Goal: Transaction & Acquisition: Purchase product/service

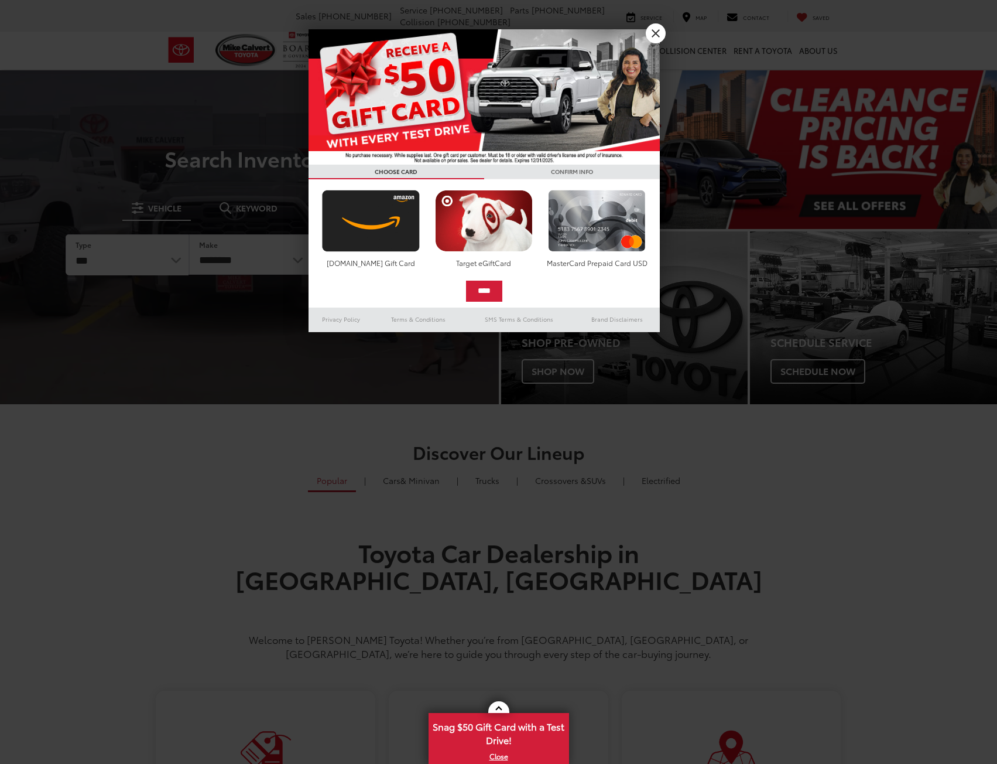
click at [66, 235] on select "*** *** **** *********" at bounding box center [127, 255] width 122 height 40
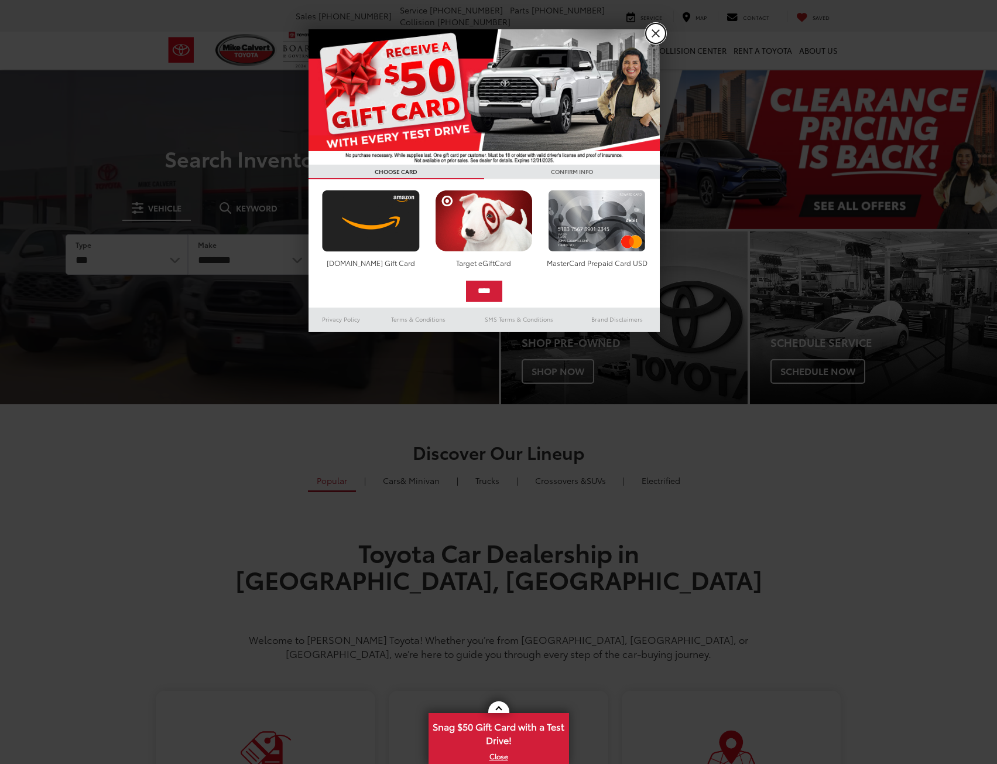
click at [658, 36] on link "X" at bounding box center [656, 33] width 20 height 20
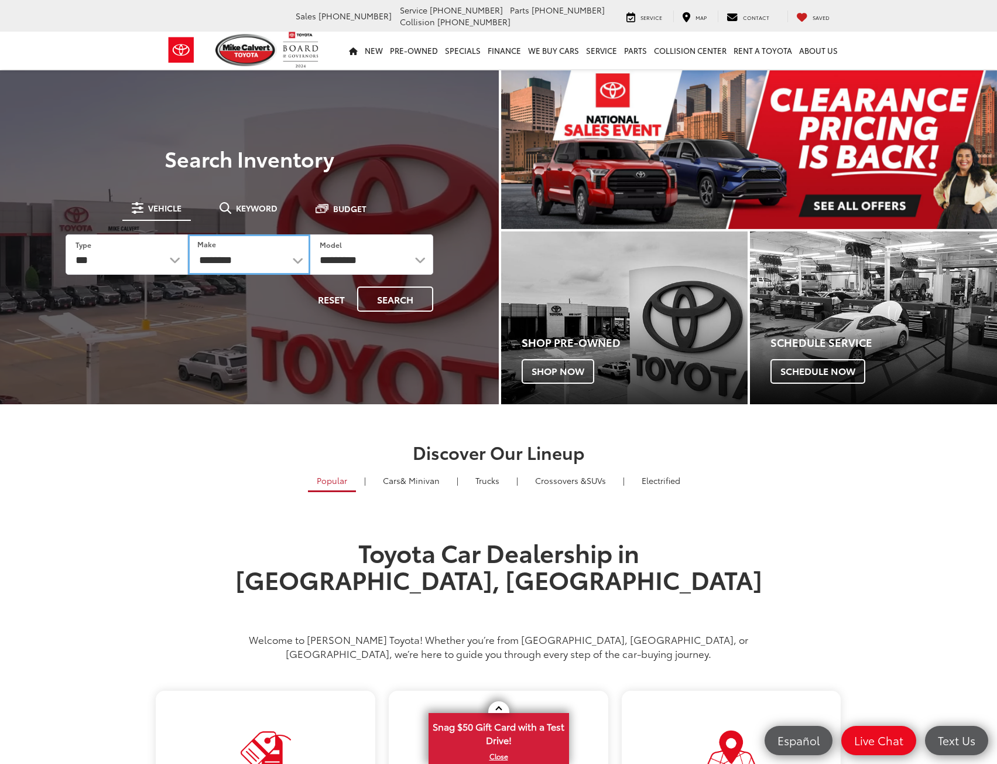
click at [230, 254] on select "**********" at bounding box center [249, 254] width 122 height 40
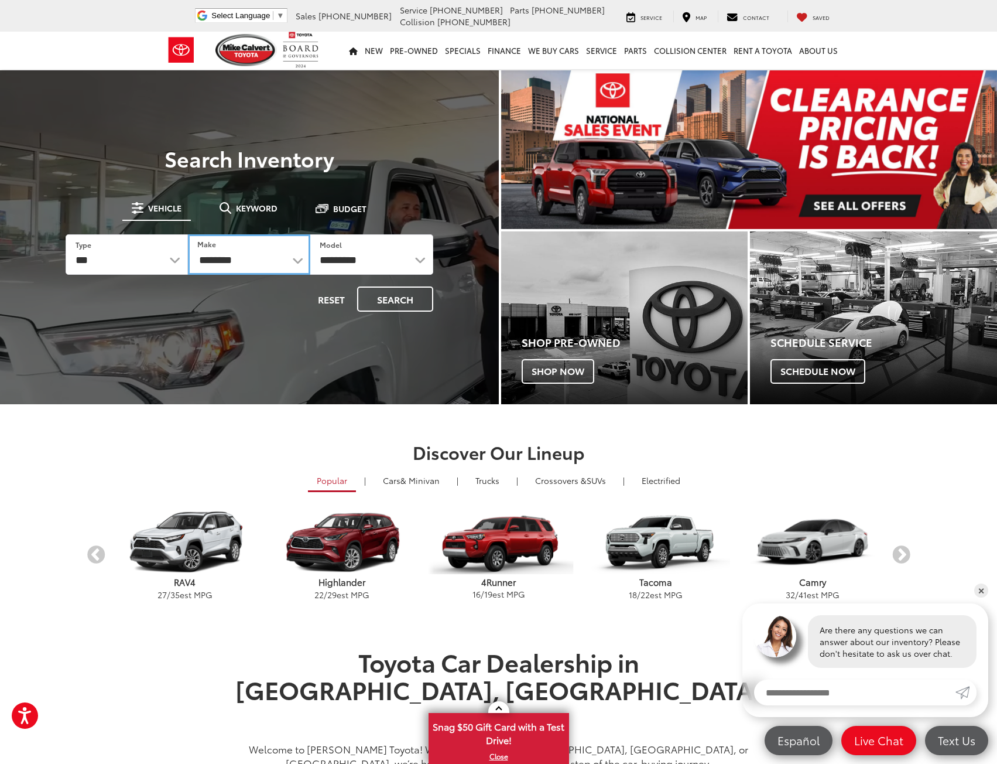
select select "******"
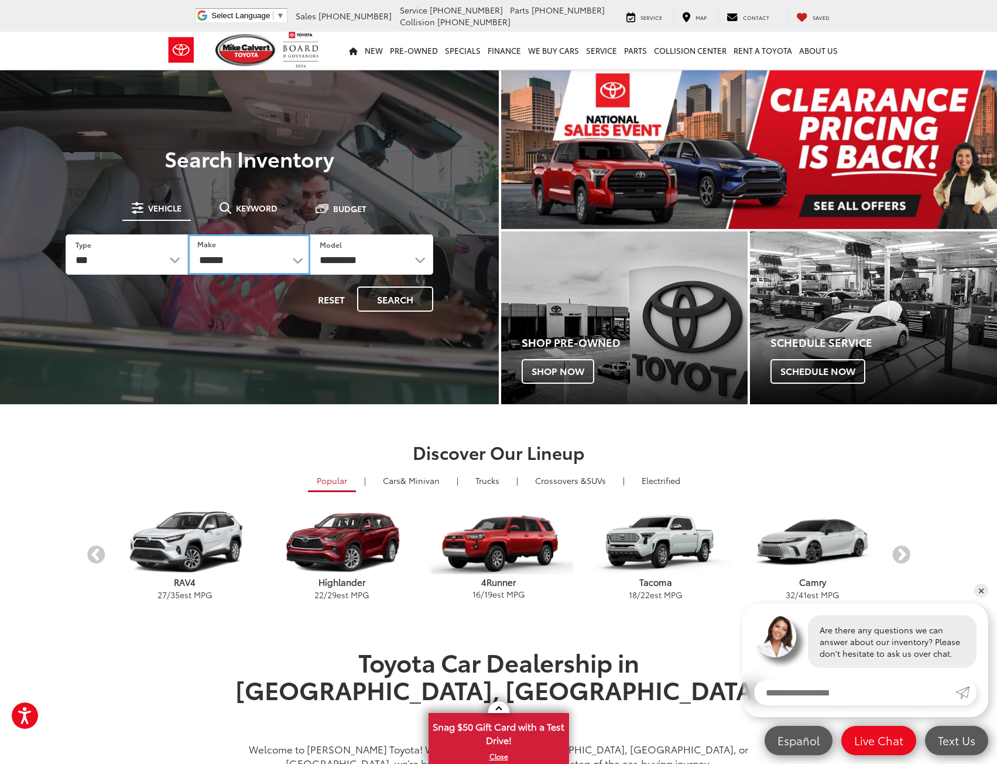
click at [188, 234] on select "**********" at bounding box center [249, 254] width 122 height 40
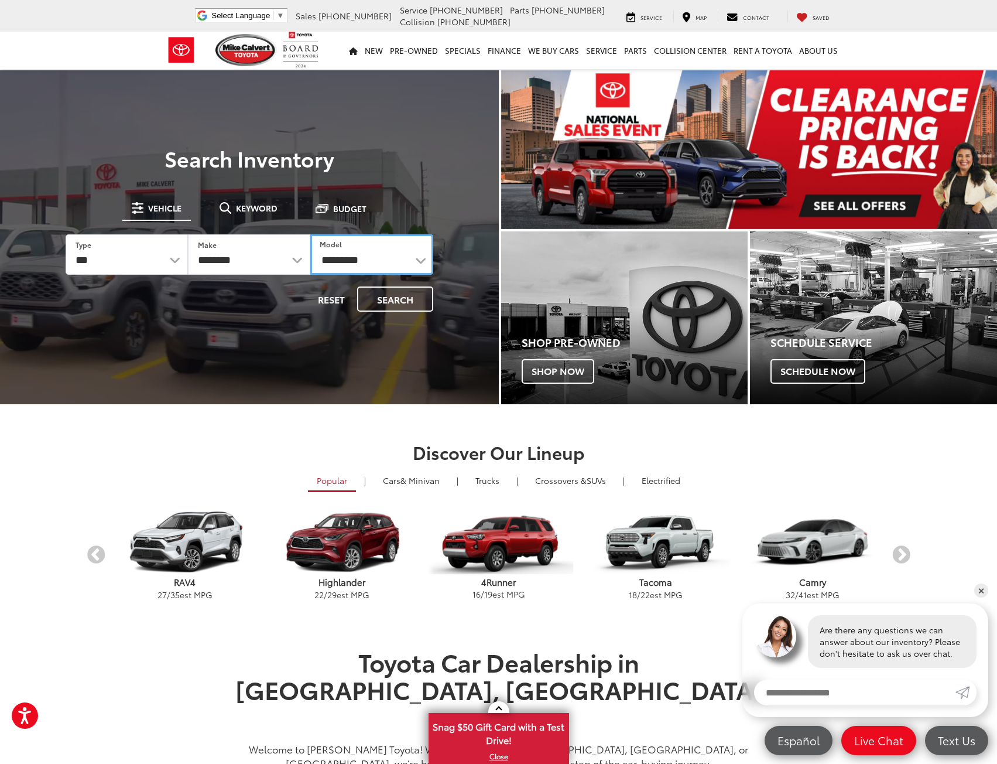
click at [361, 257] on select "**********" at bounding box center [371, 254] width 122 height 40
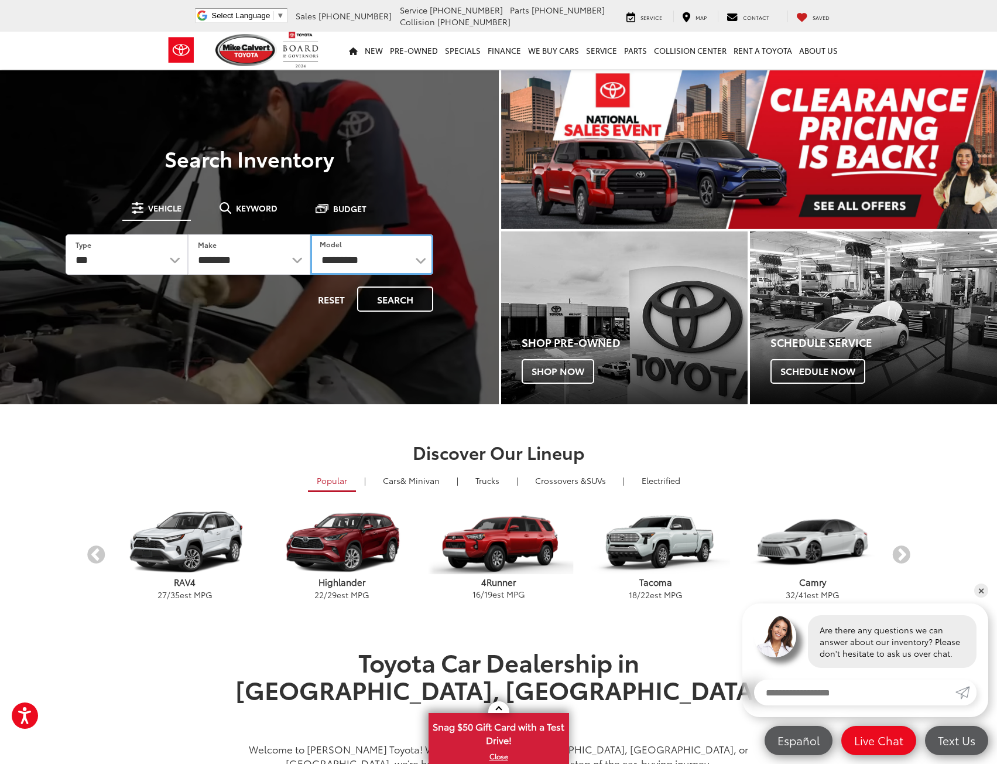
select select "*******"
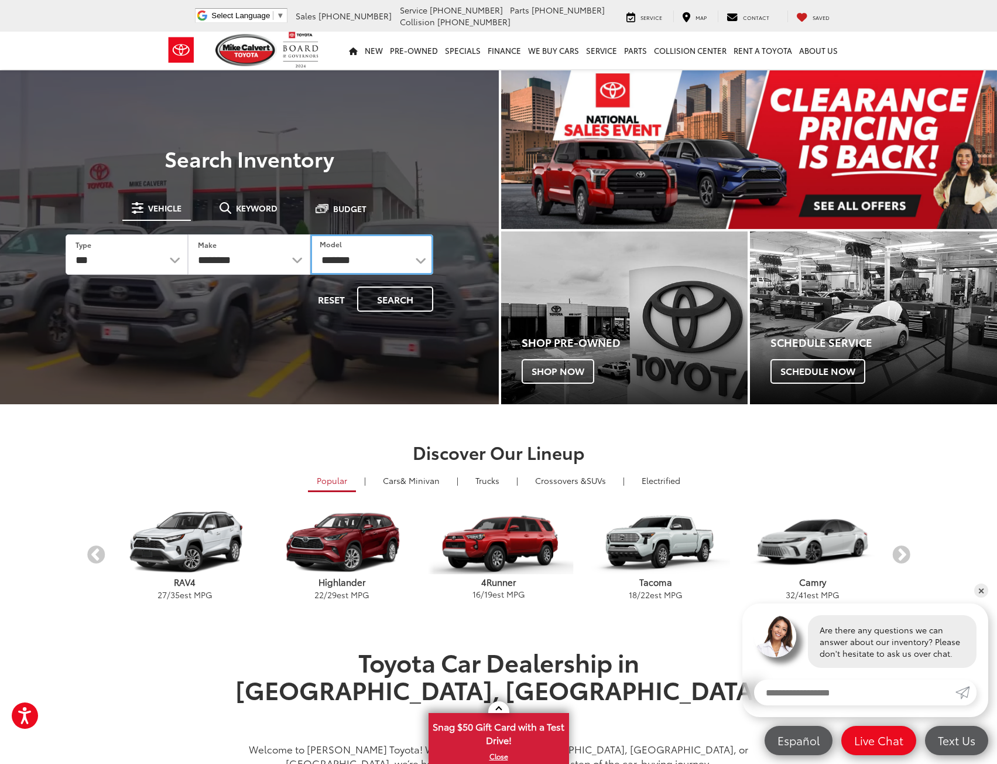
click at [310, 234] on select "**********" at bounding box center [371, 254] width 122 height 40
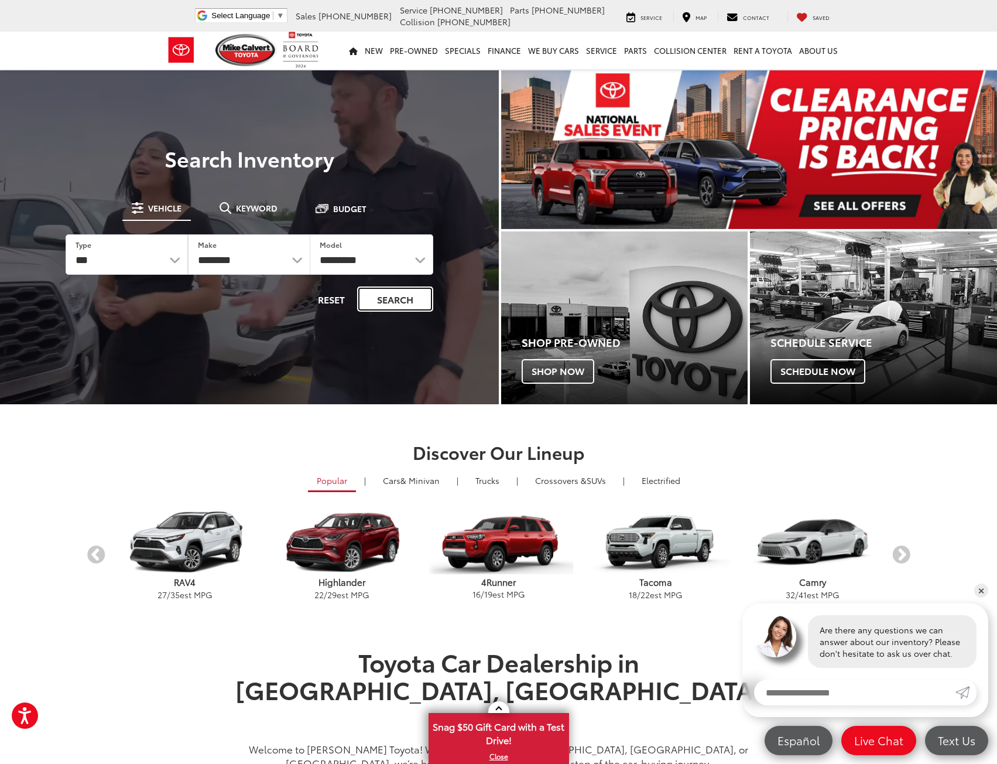
click at [382, 300] on button "Search" at bounding box center [395, 298] width 76 height 25
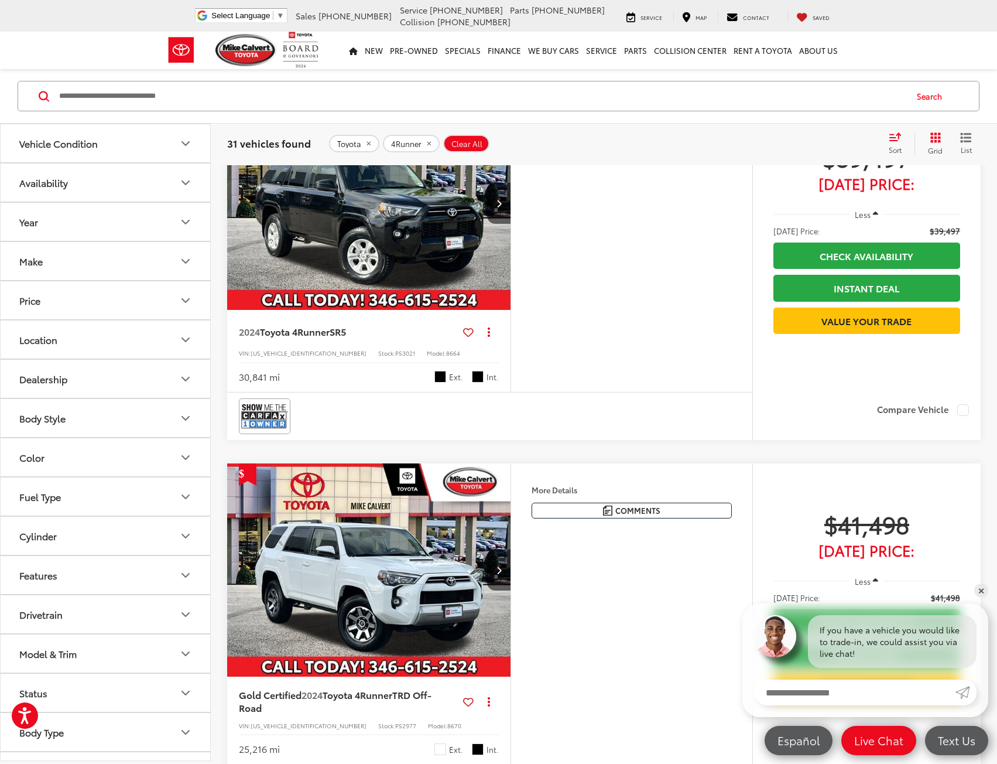
scroll to position [878, 0]
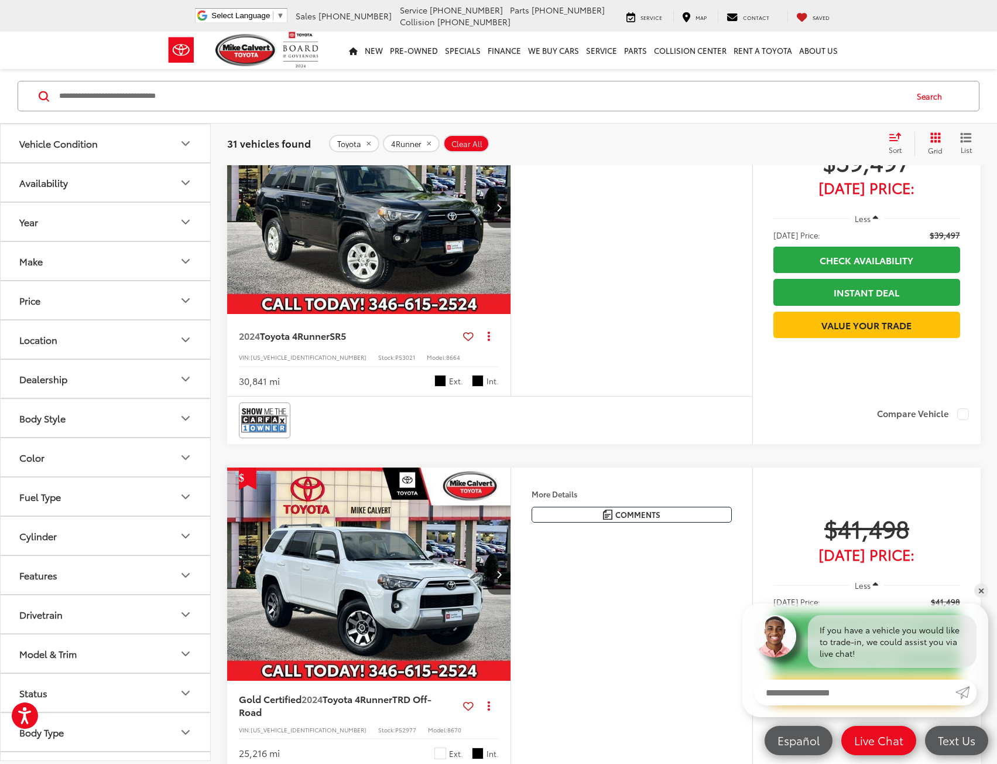
click at [183, 220] on icon "Year" at bounding box center [186, 222] width 14 height 14
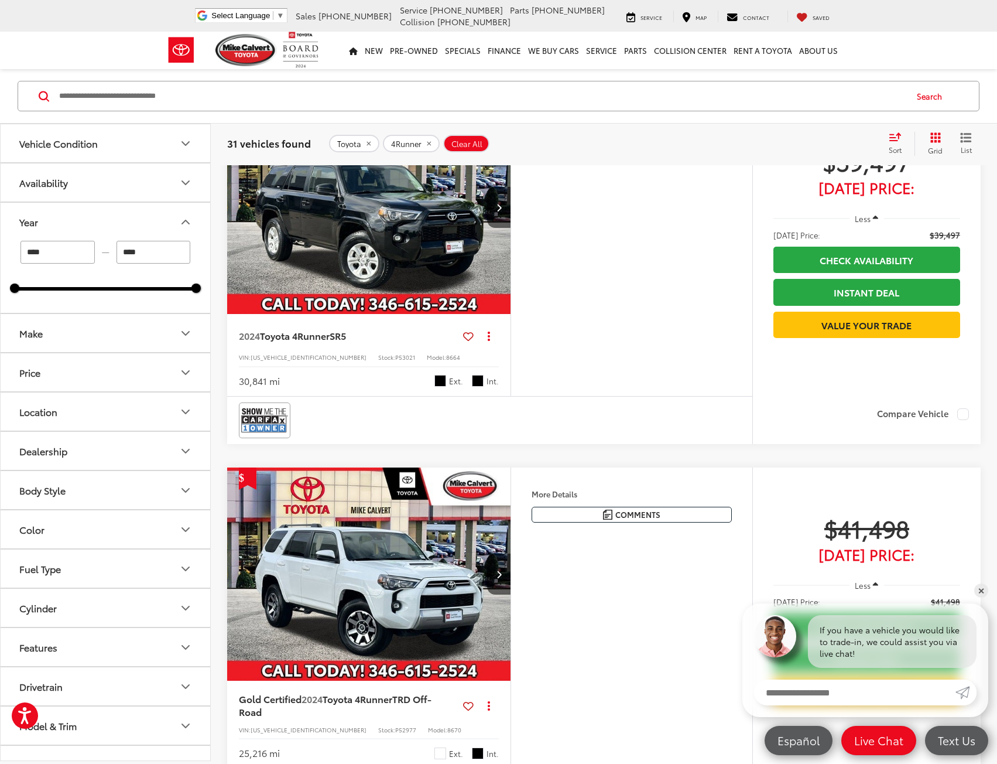
drag, startPoint x: 40, startPoint y: 260, endPoint x: 21, endPoint y: 263, distance: 19.0
click at [21, 263] on input "****" at bounding box center [57, 252] width 74 height 23
type input "*"
type input "****"
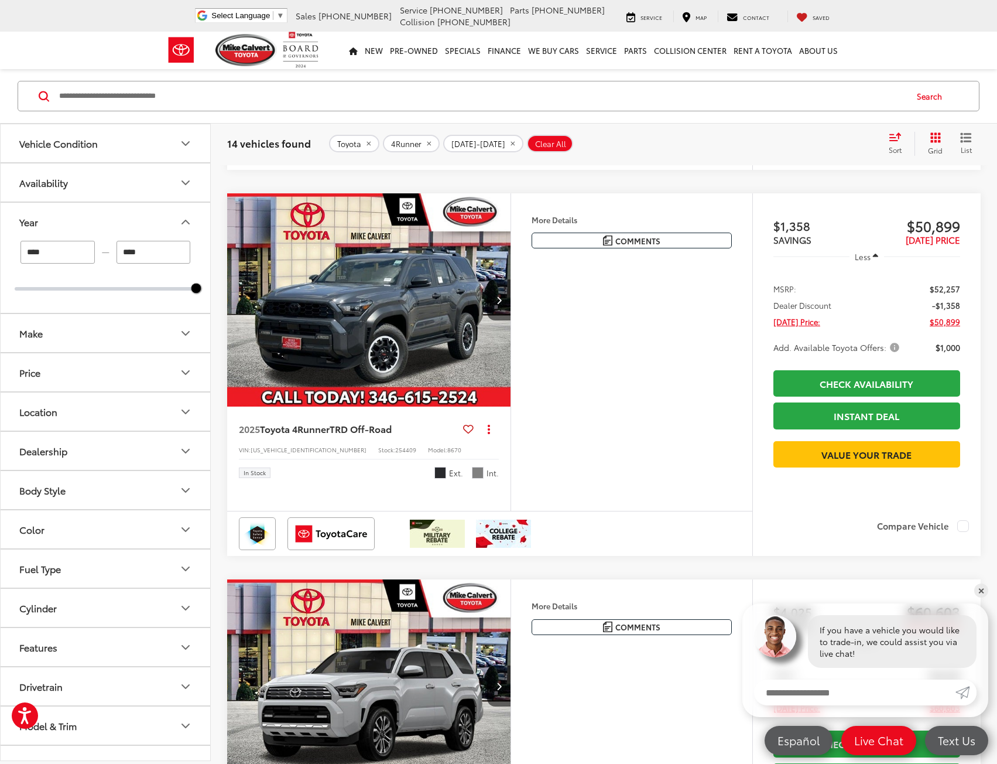
scroll to position [1406, 0]
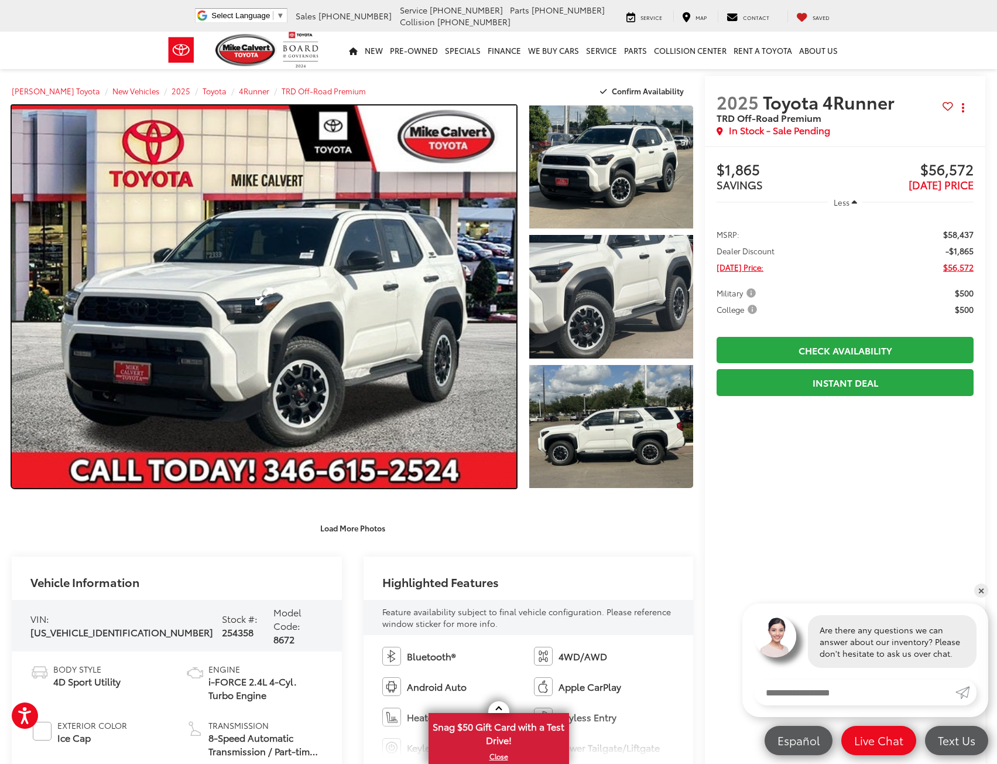
click at [310, 302] on link "Expand Photo 0" at bounding box center [264, 296] width 505 height 382
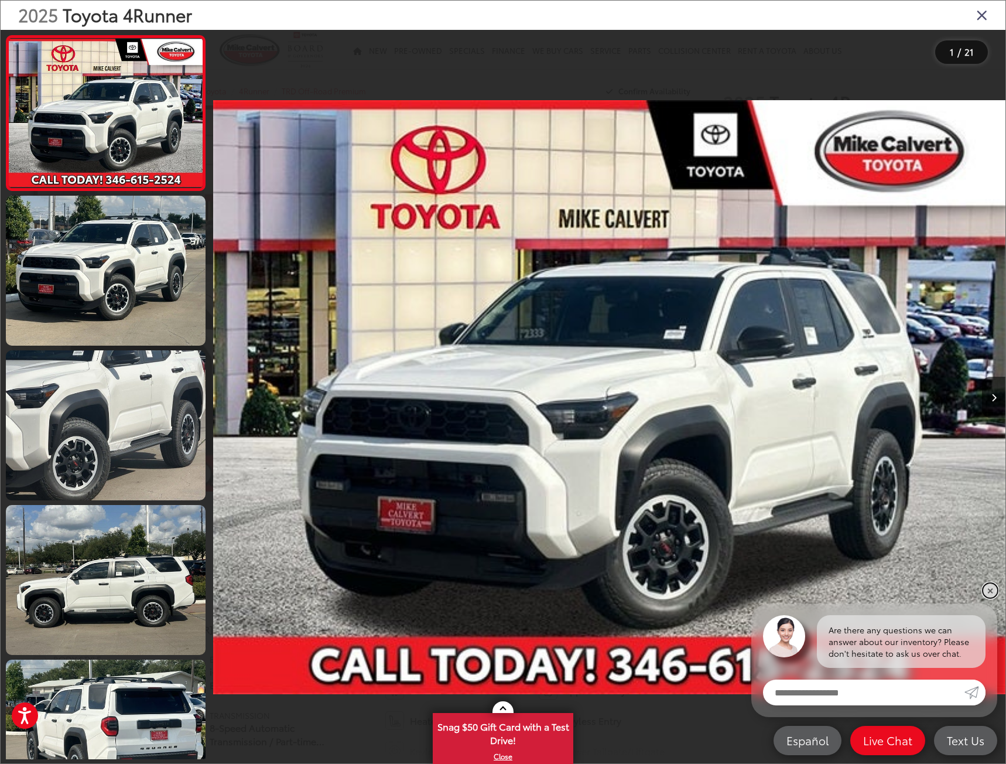
click at [991, 588] on link "✕" at bounding box center [990, 590] width 14 height 14
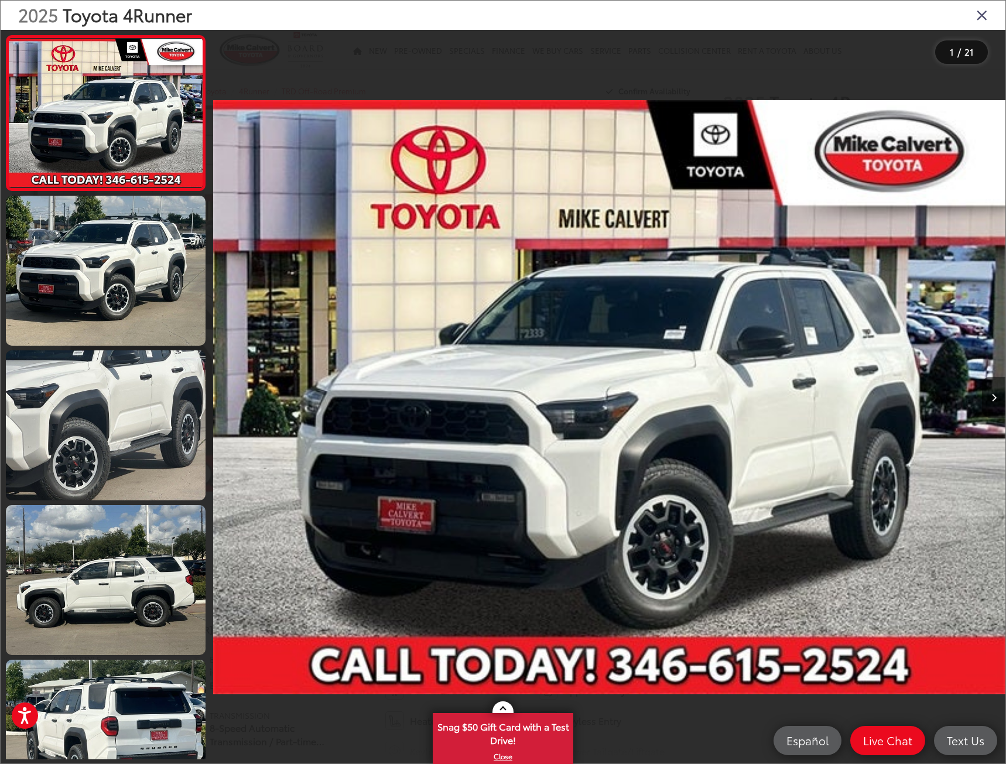
click at [995, 398] on icon "Next image" at bounding box center [993, 397] width 5 height 8
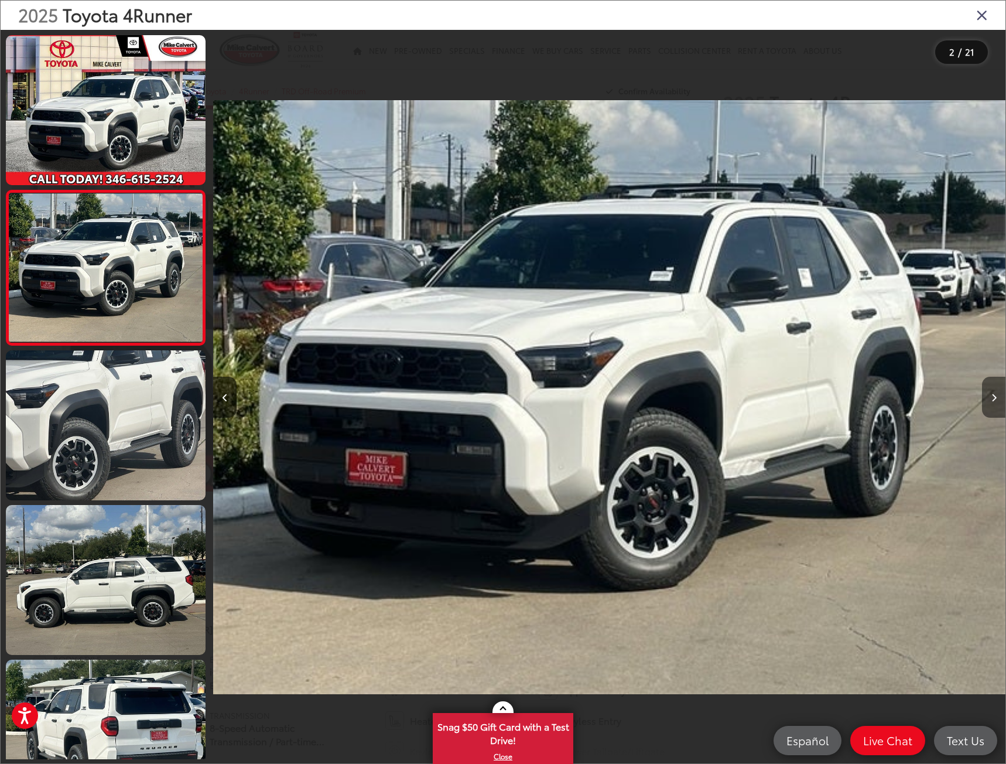
click at [995, 398] on icon "Next image" at bounding box center [993, 397] width 5 height 8
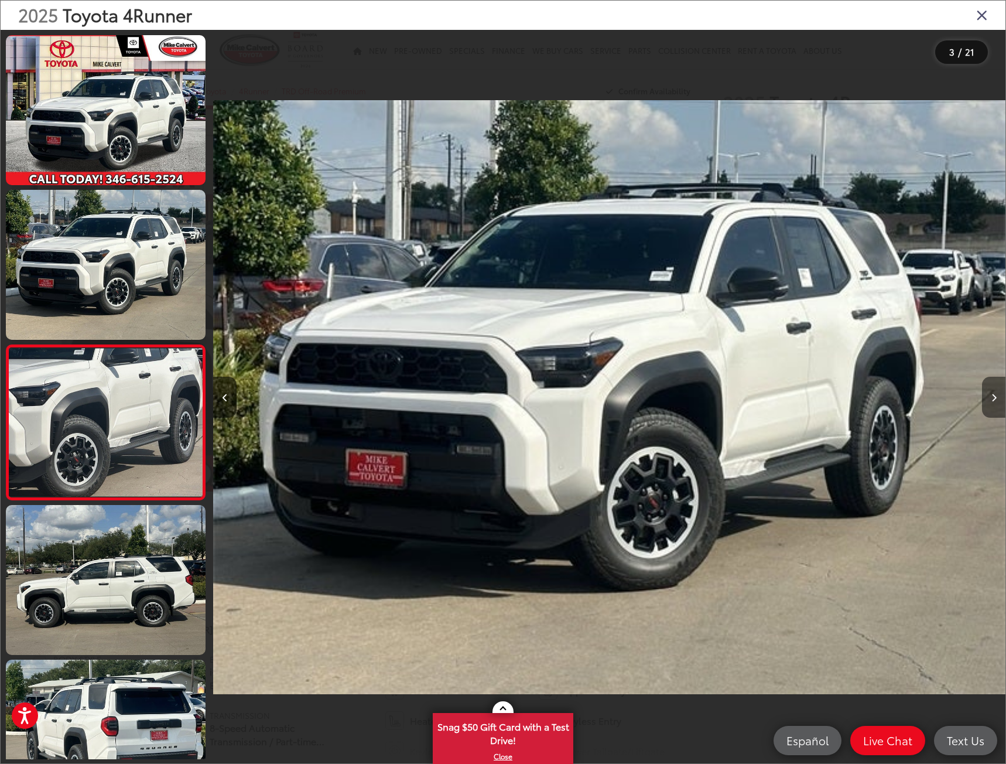
scroll to position [59, 0]
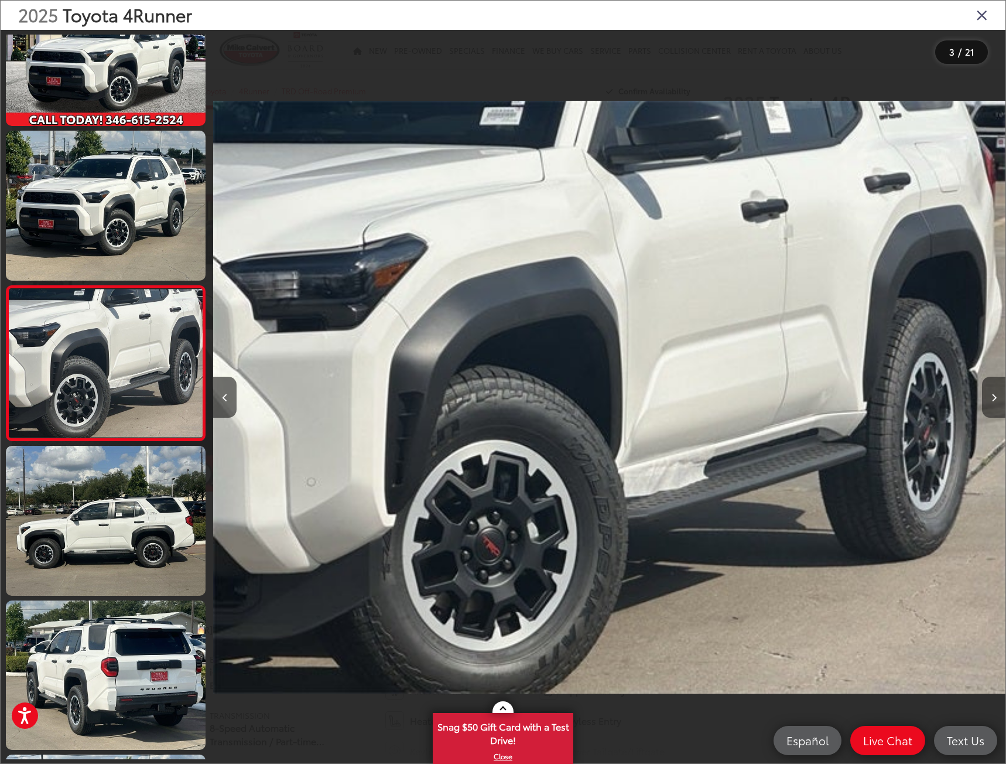
click at [995, 398] on icon "Next image" at bounding box center [993, 397] width 5 height 8
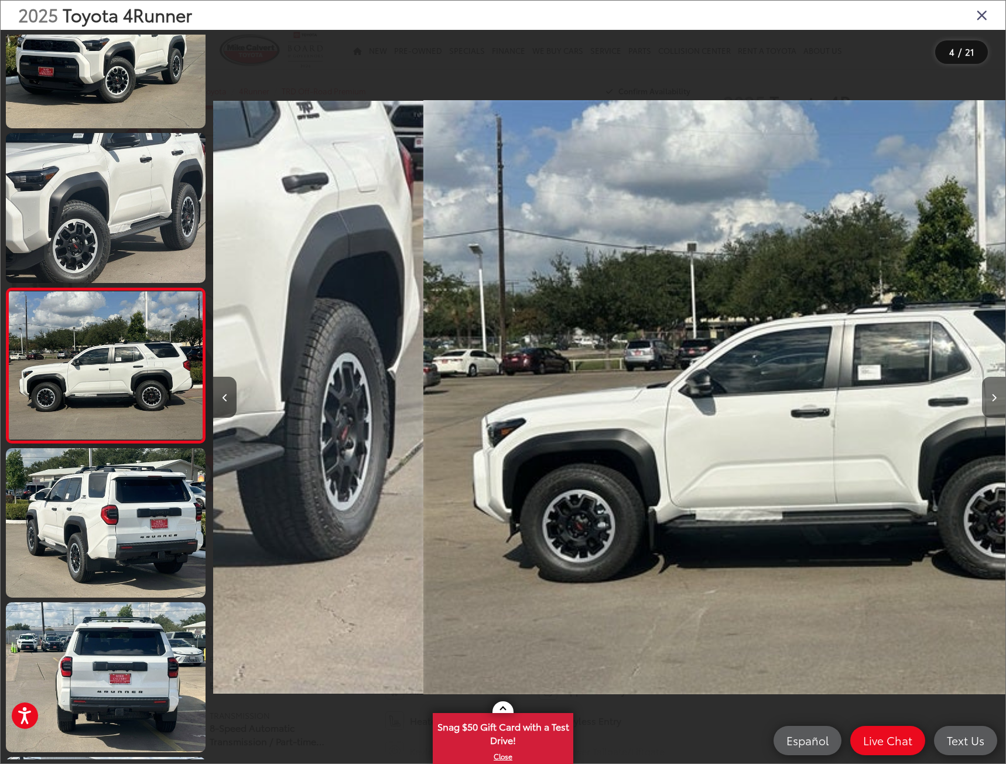
scroll to position [214, 0]
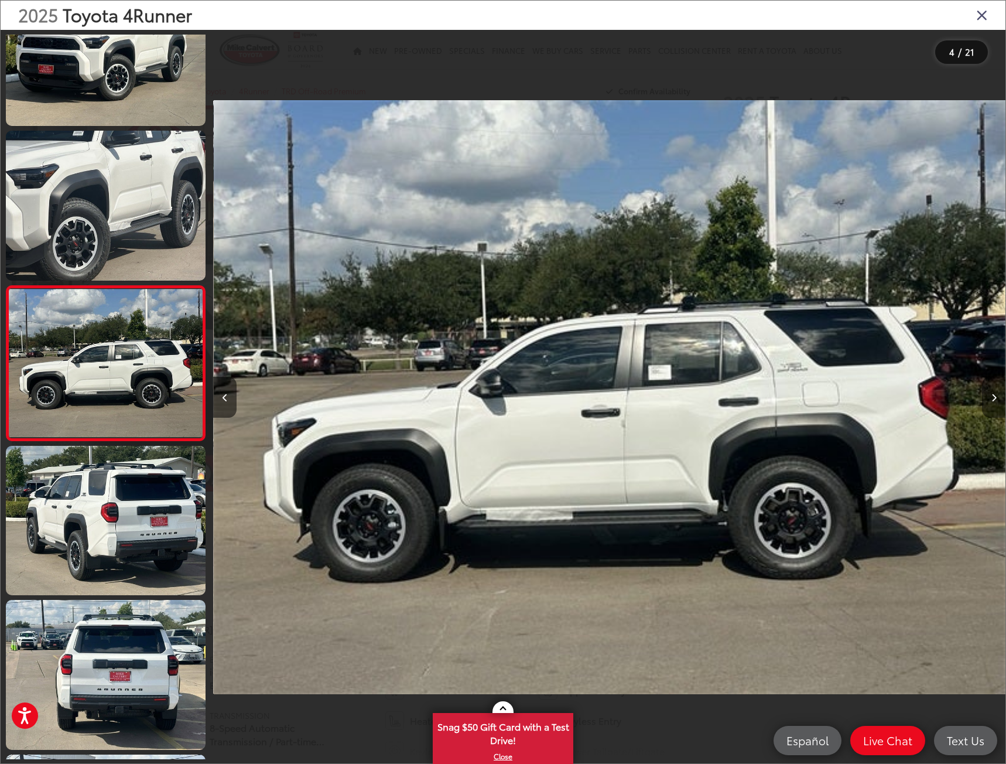
click at [995, 398] on icon "Next image" at bounding box center [993, 397] width 5 height 8
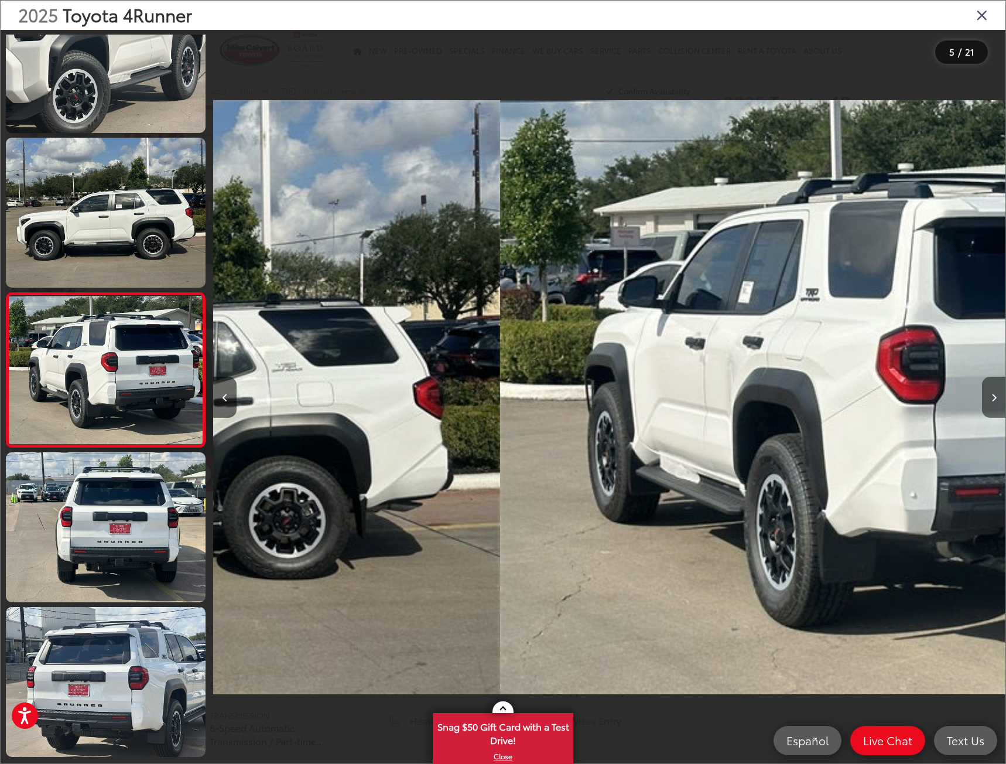
scroll to position [368, 0]
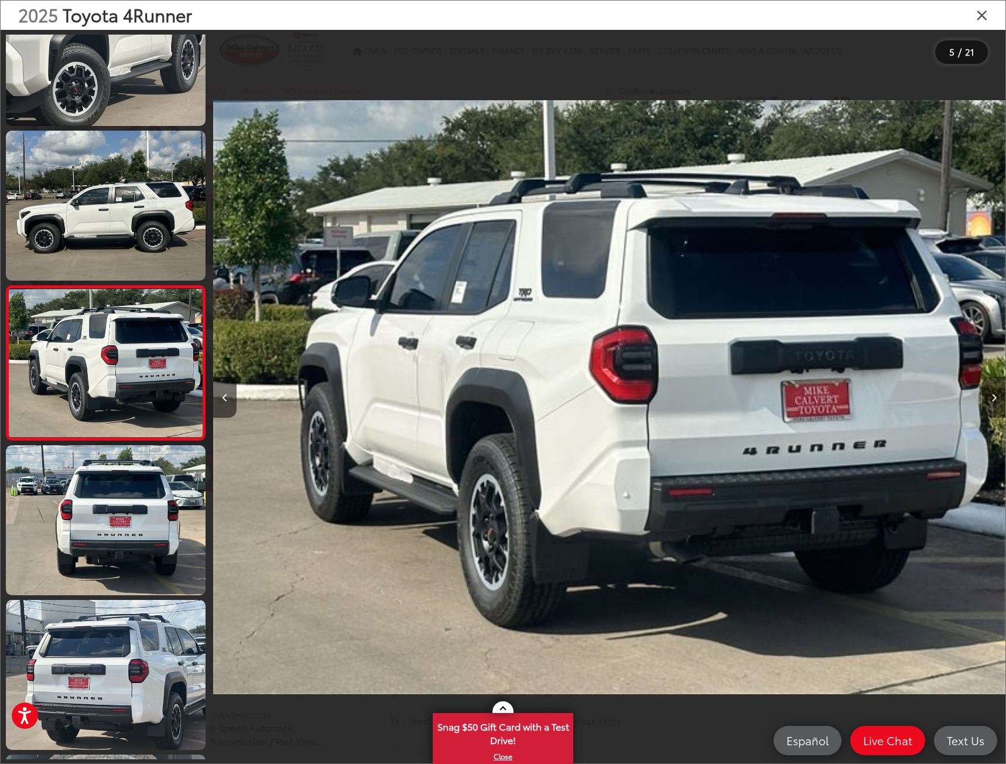
click at [995, 398] on icon "Next image" at bounding box center [993, 397] width 5 height 8
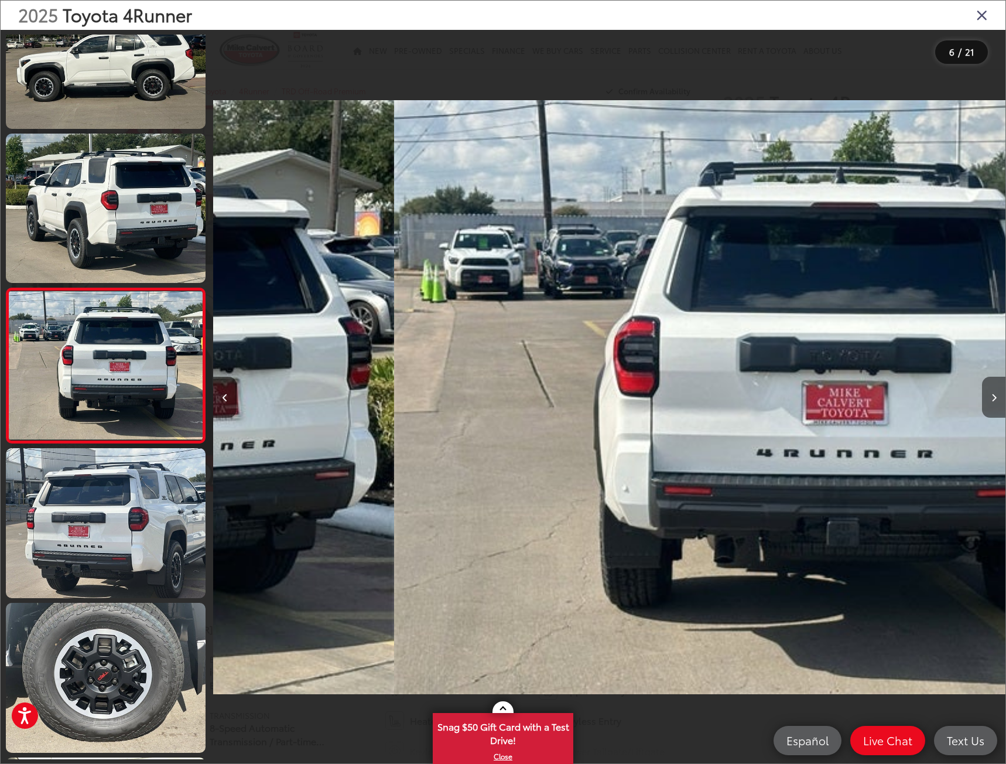
scroll to position [522, 0]
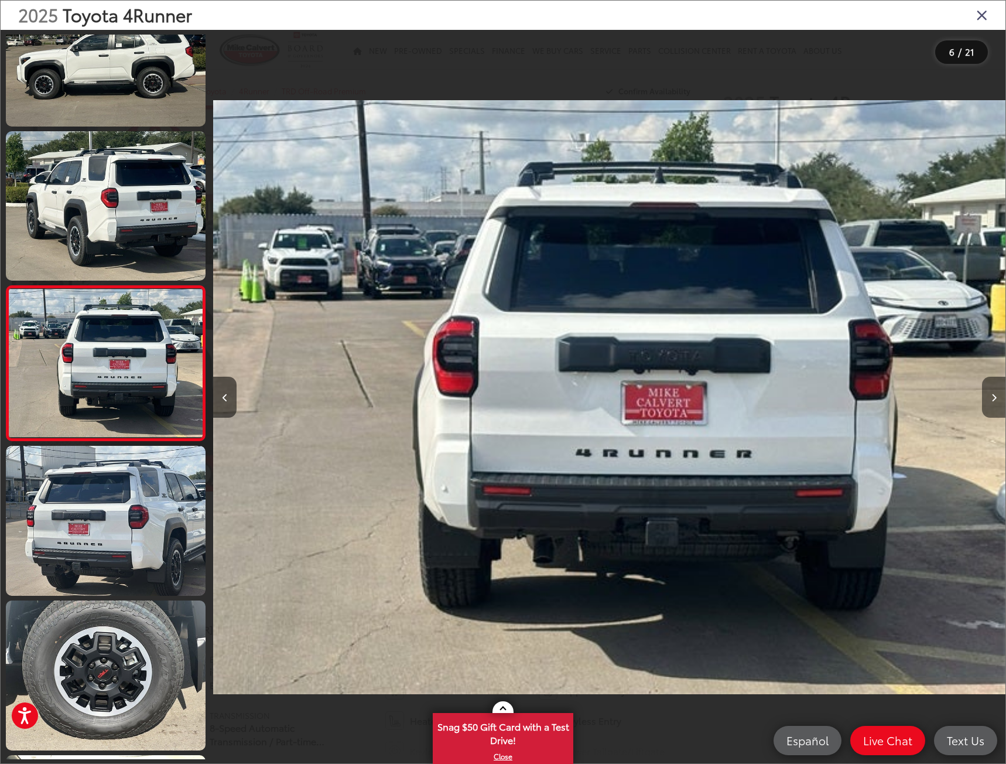
click at [995, 398] on icon "Next image" at bounding box center [993, 397] width 5 height 8
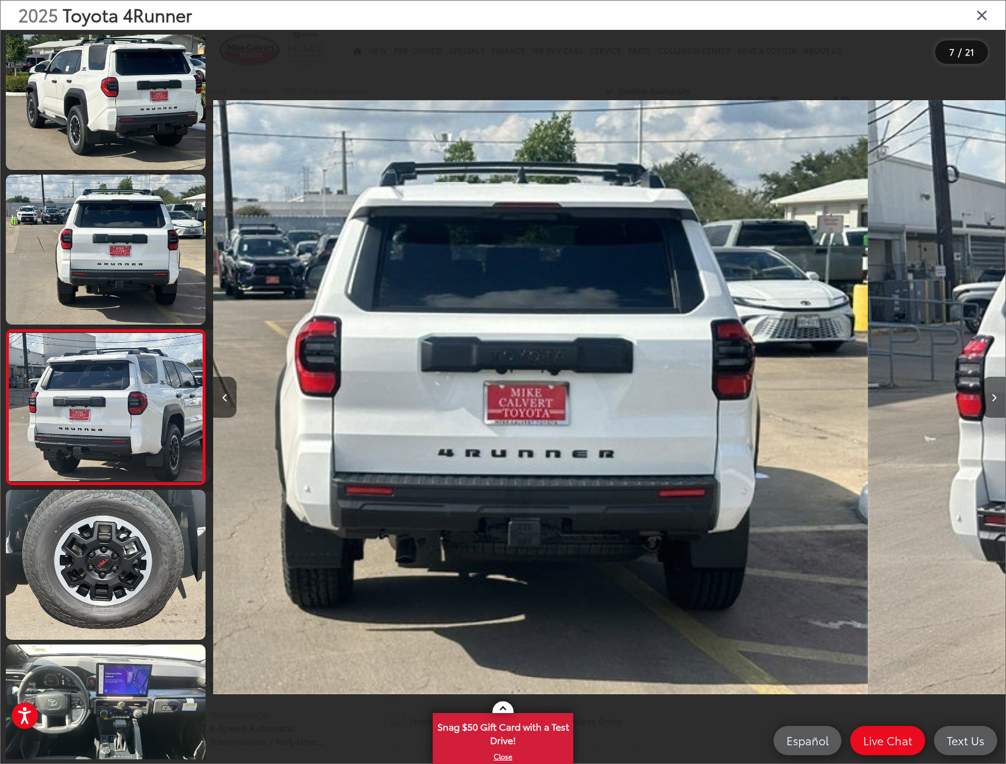
scroll to position [0, 4543]
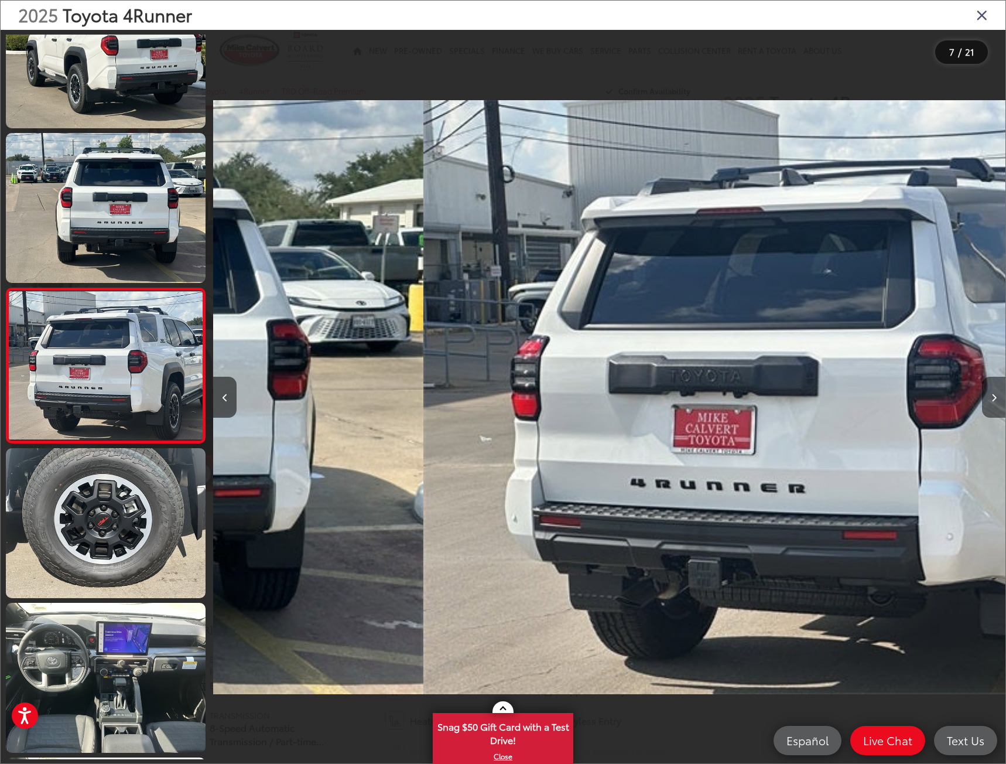
click at [995, 398] on icon "Next image" at bounding box center [993, 397] width 5 height 8
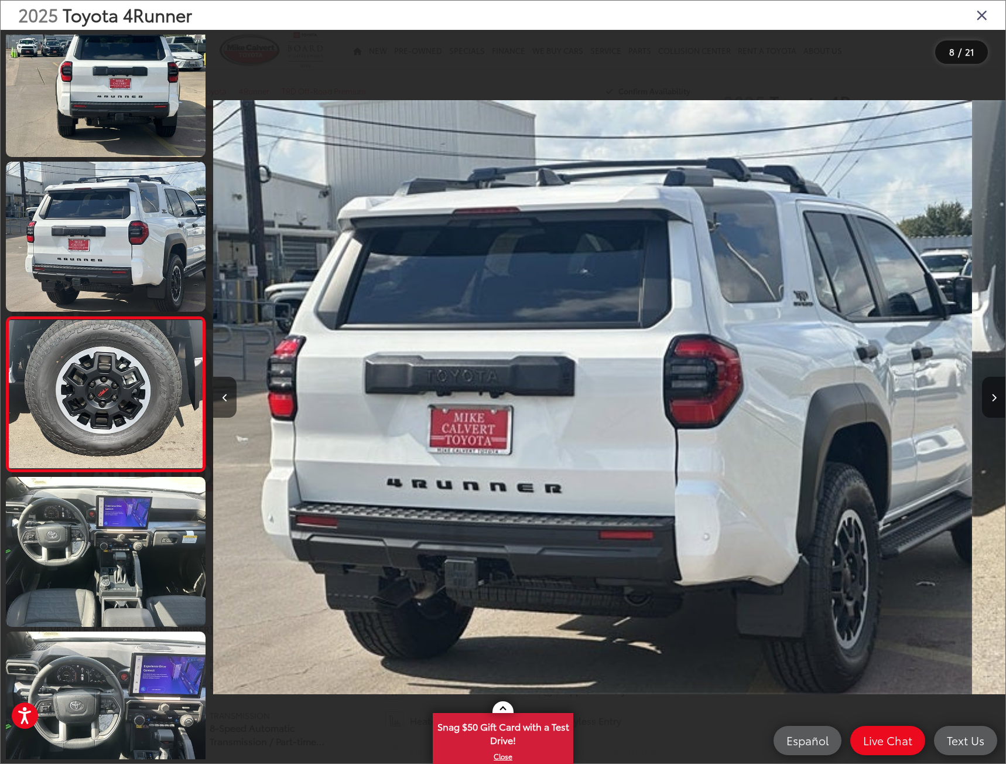
scroll to position [831, 0]
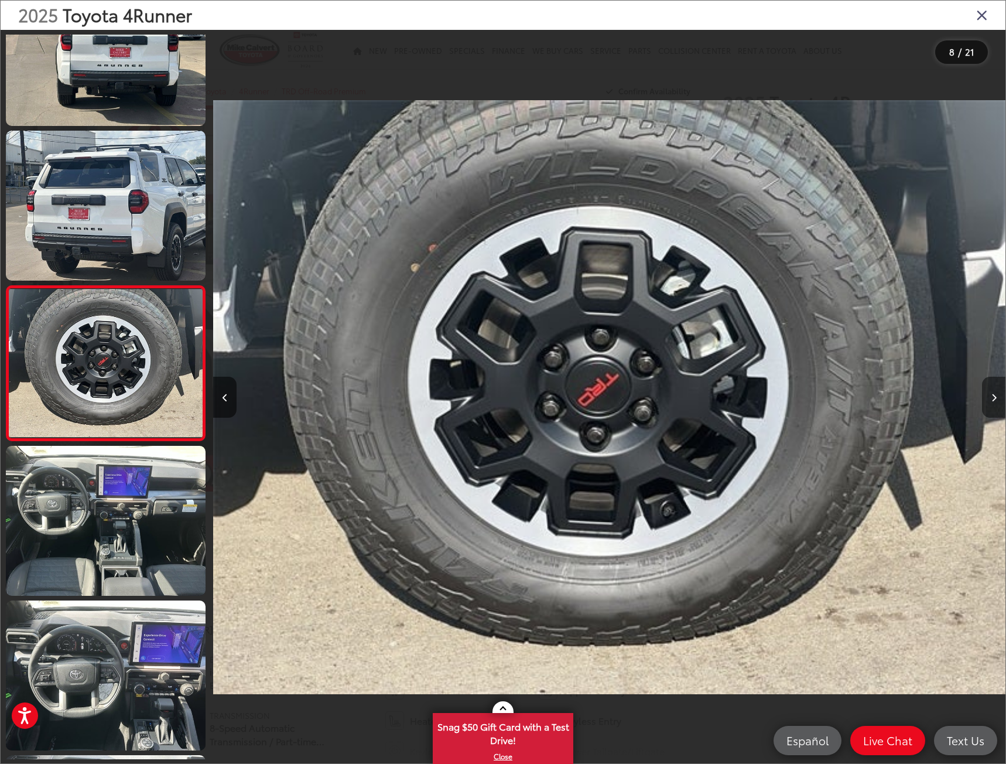
click at [995, 398] on icon "Next image" at bounding box center [993, 397] width 5 height 8
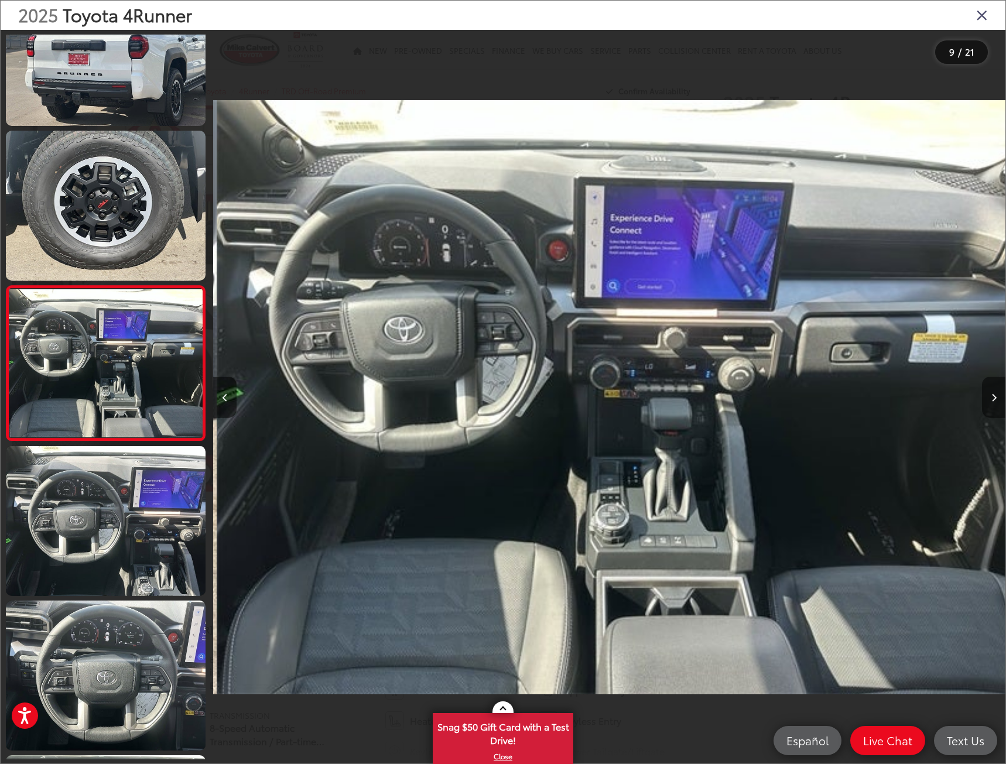
scroll to position [0, 6337]
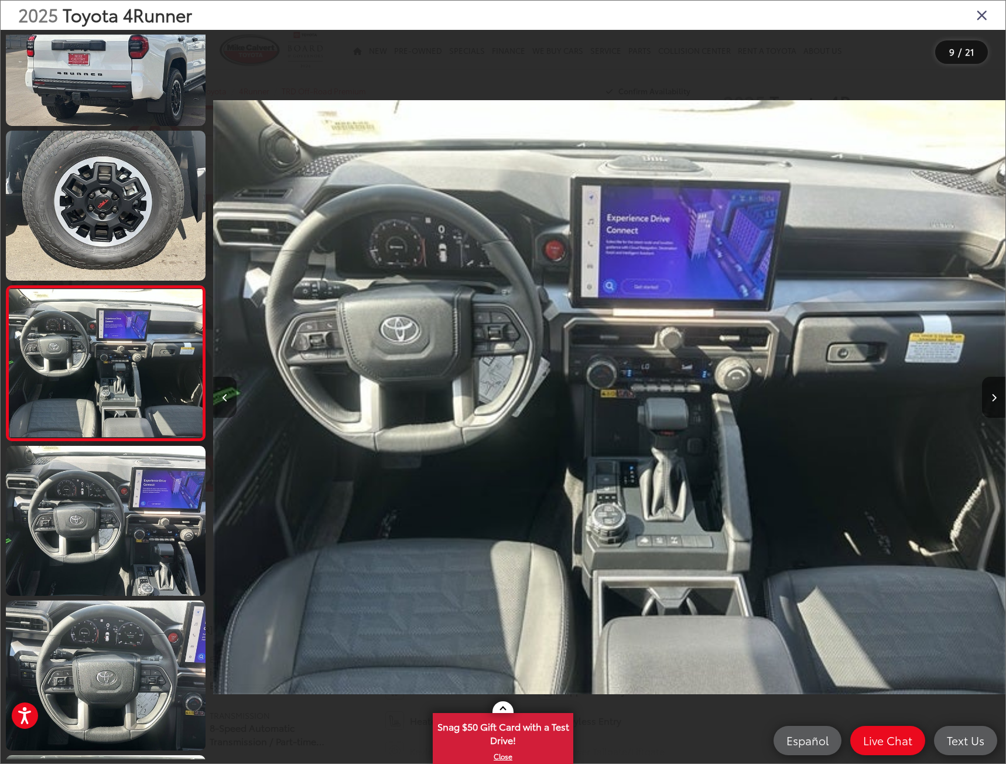
click at [230, 391] on button "Previous image" at bounding box center [224, 397] width 23 height 41
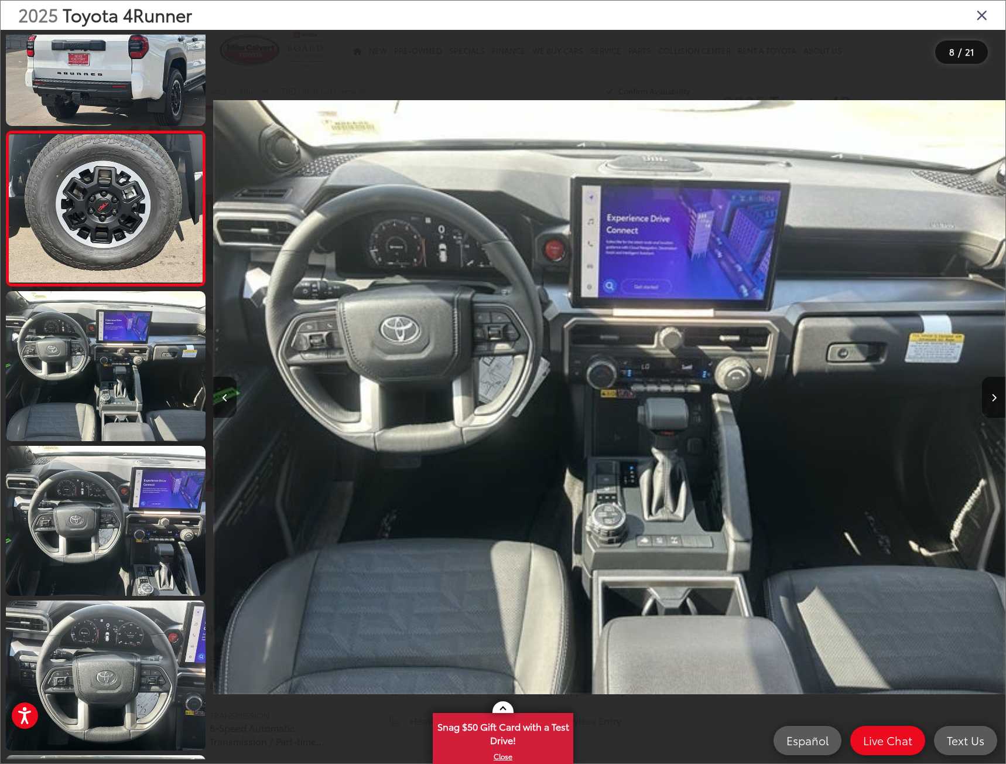
scroll to position [0, 0]
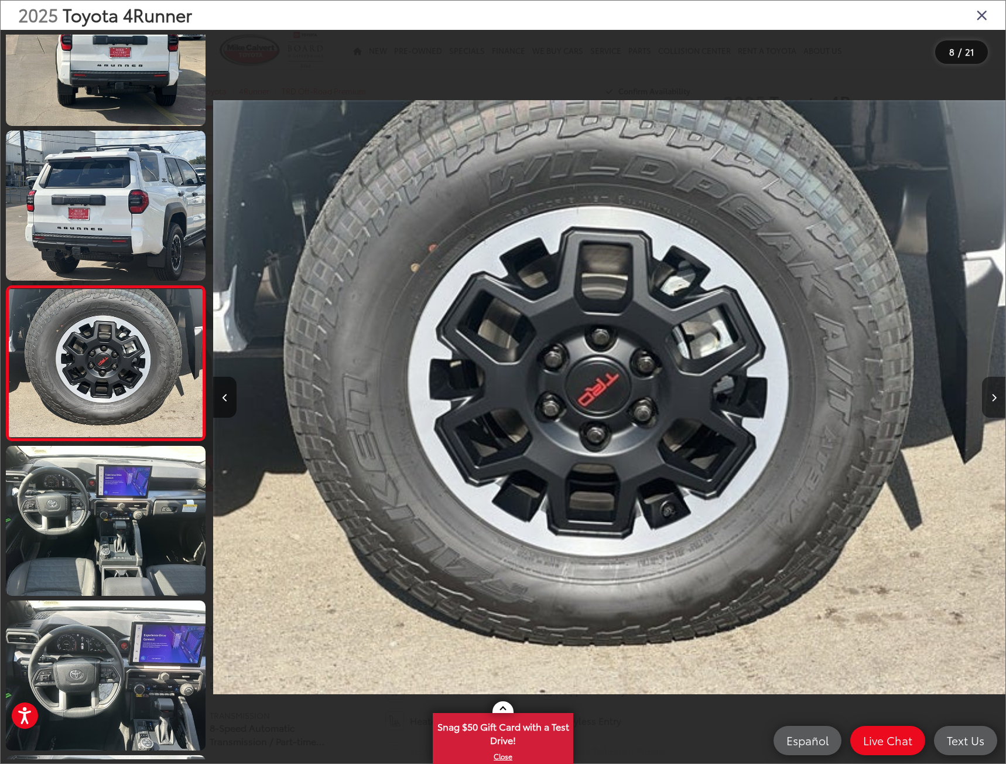
click at [995, 396] on icon "Next image" at bounding box center [993, 397] width 5 height 8
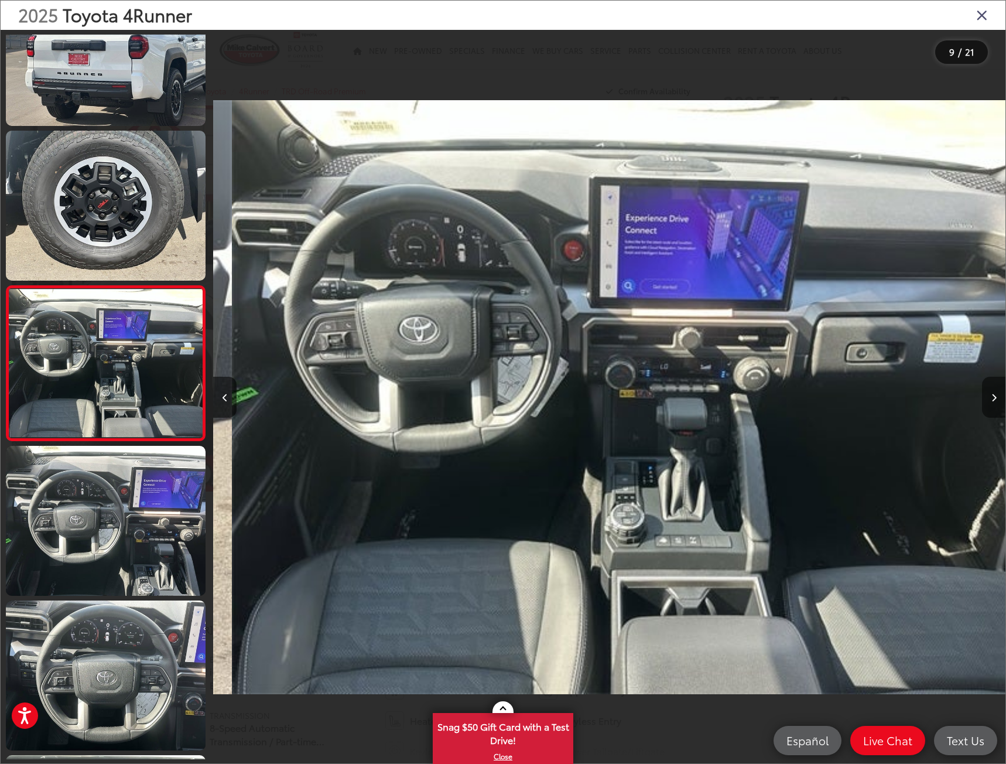
click at [995, 396] on icon "Next image" at bounding box center [993, 397] width 5 height 8
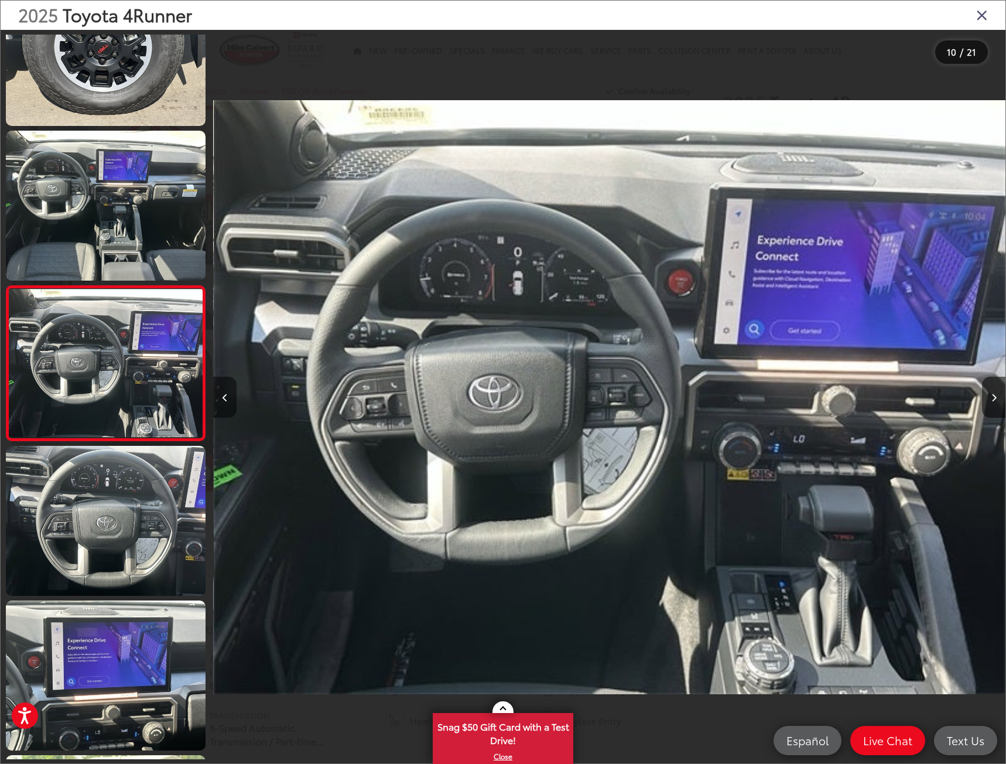
click at [228, 389] on button "Previous image" at bounding box center [224, 397] width 23 height 41
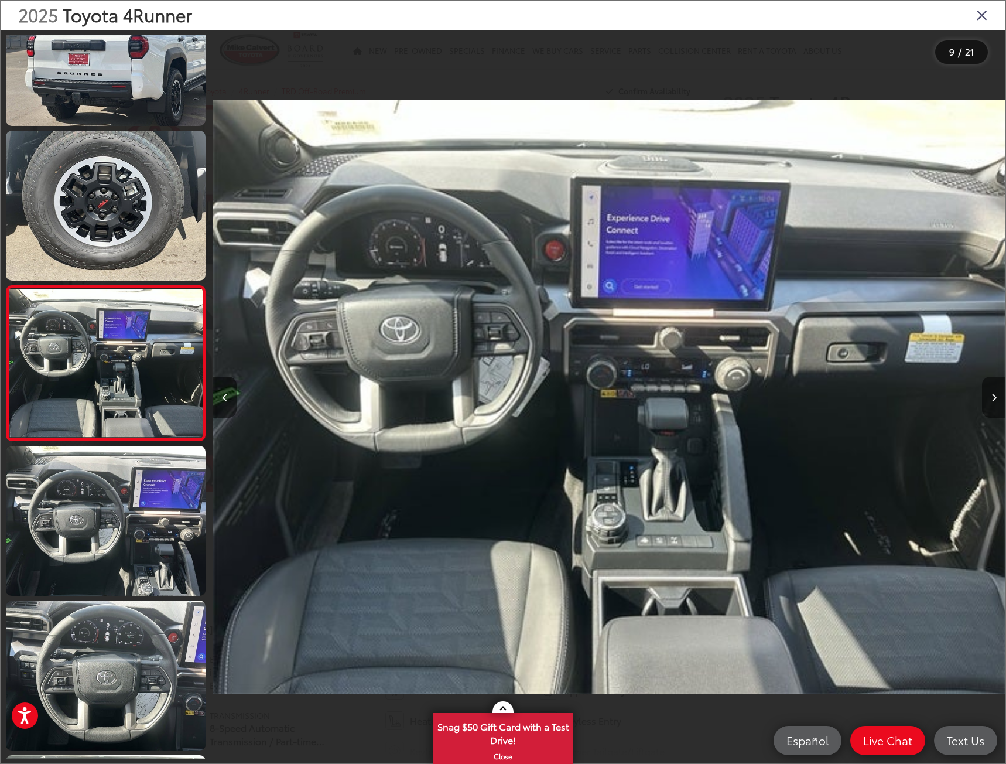
click at [997, 392] on button "Next image" at bounding box center [993, 397] width 23 height 41
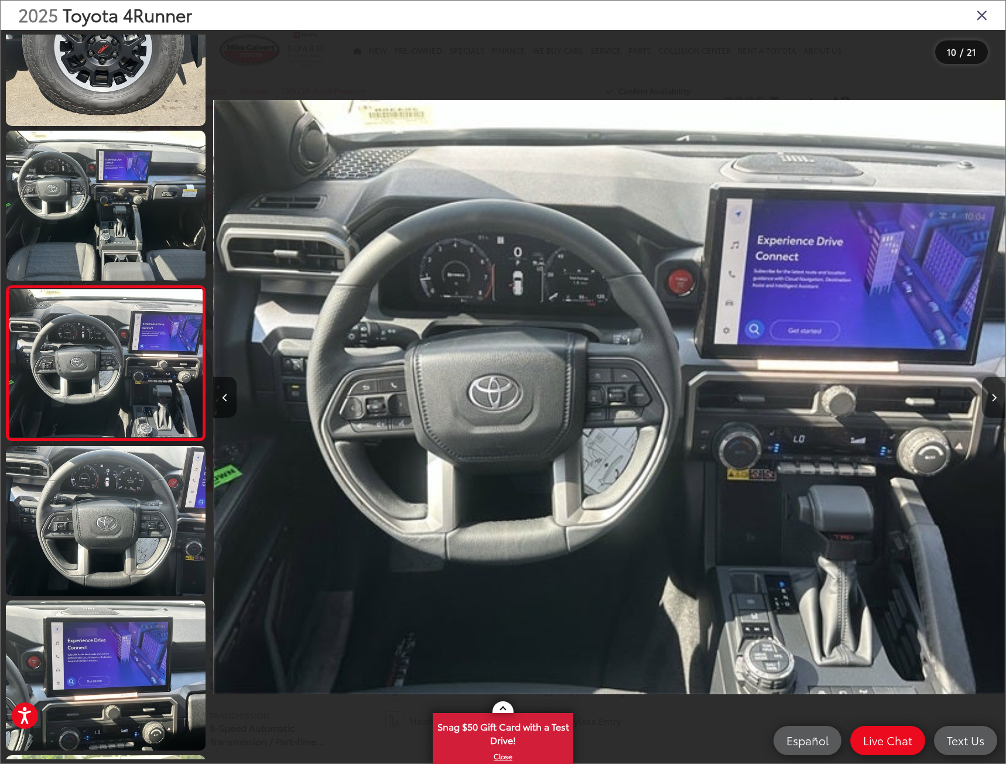
click at [997, 392] on button "Next image" at bounding box center [993, 397] width 23 height 41
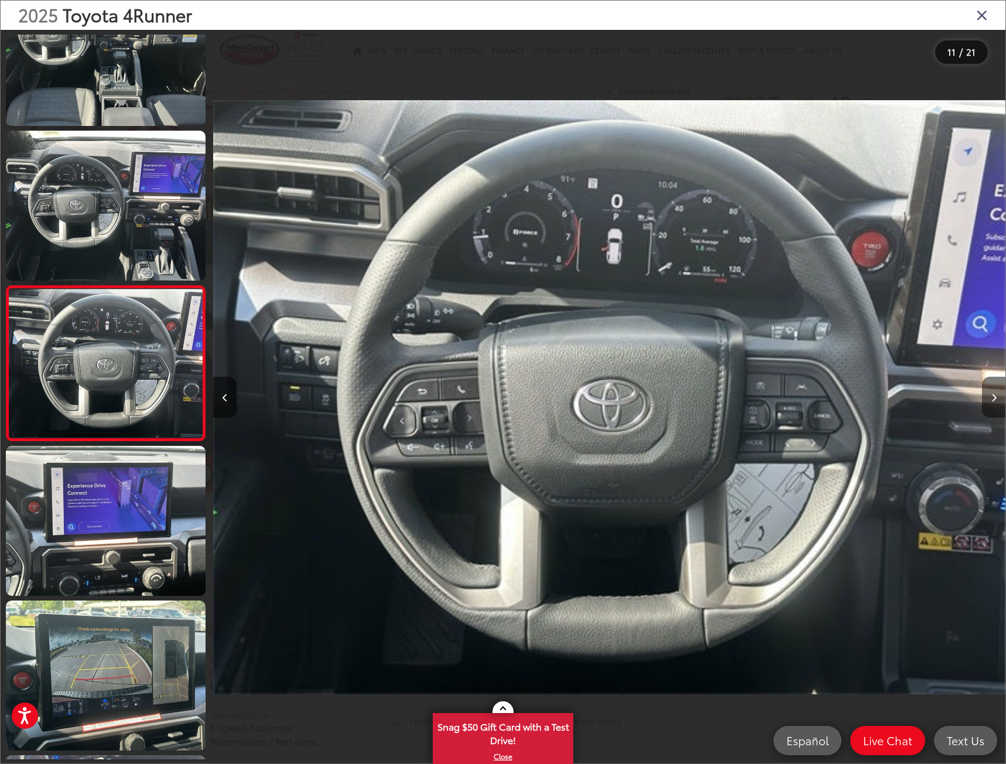
click at [997, 392] on button "Next image" at bounding box center [993, 397] width 23 height 41
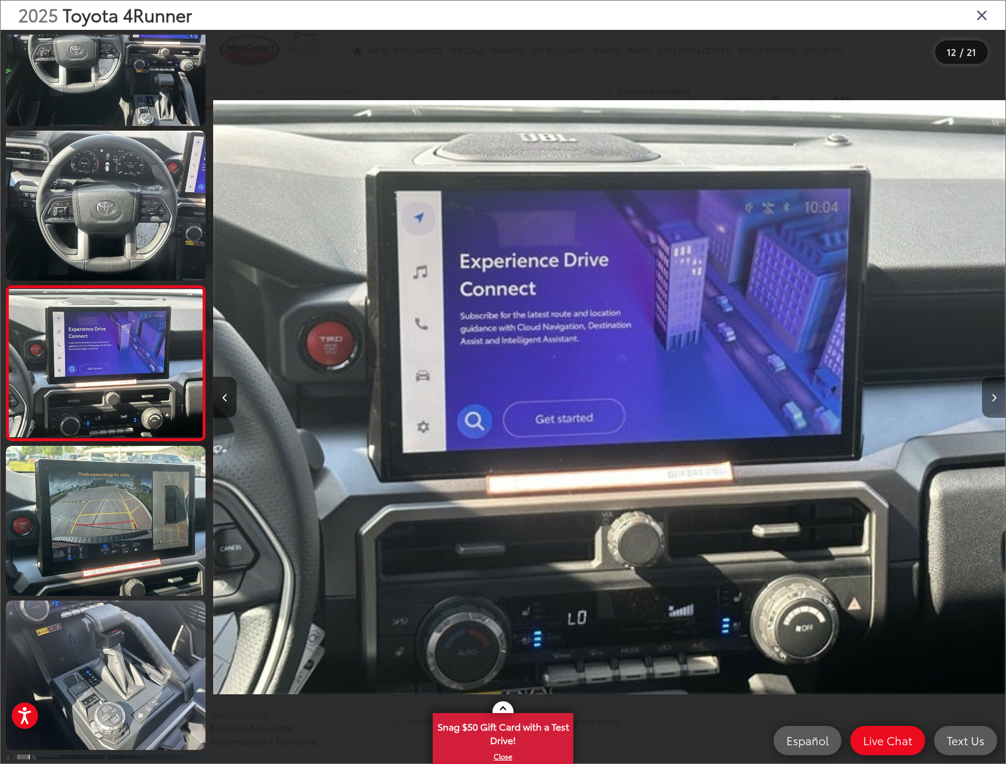
click at [997, 392] on button "Next image" at bounding box center [993, 397] width 23 height 41
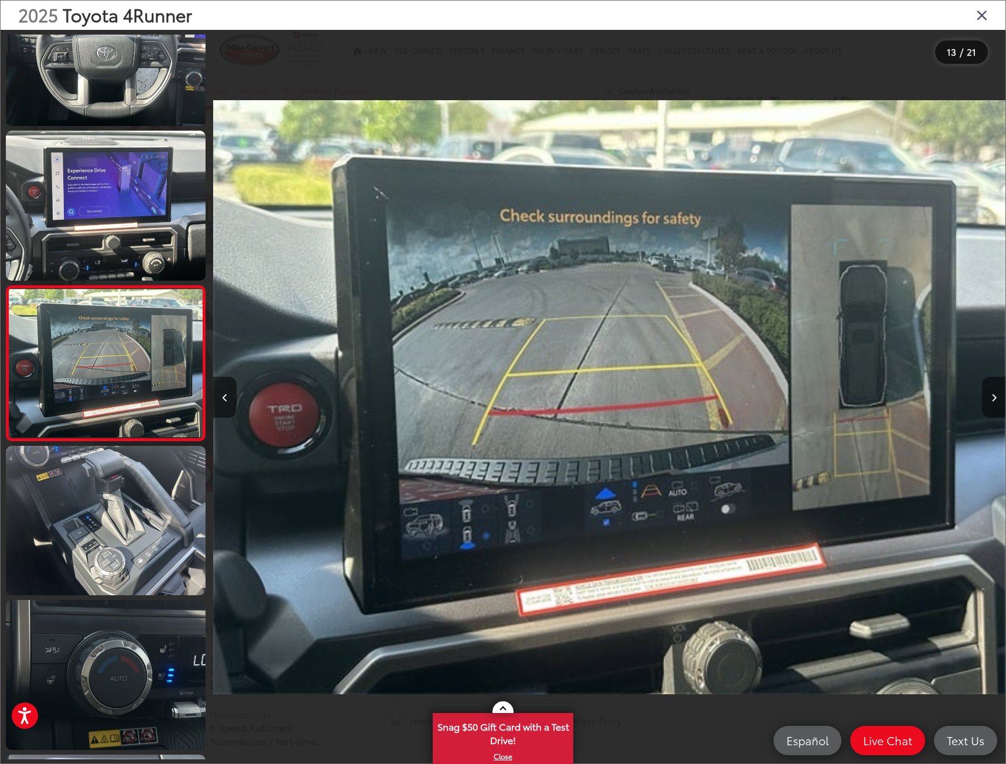
click at [997, 392] on button "Next image" at bounding box center [993, 397] width 23 height 41
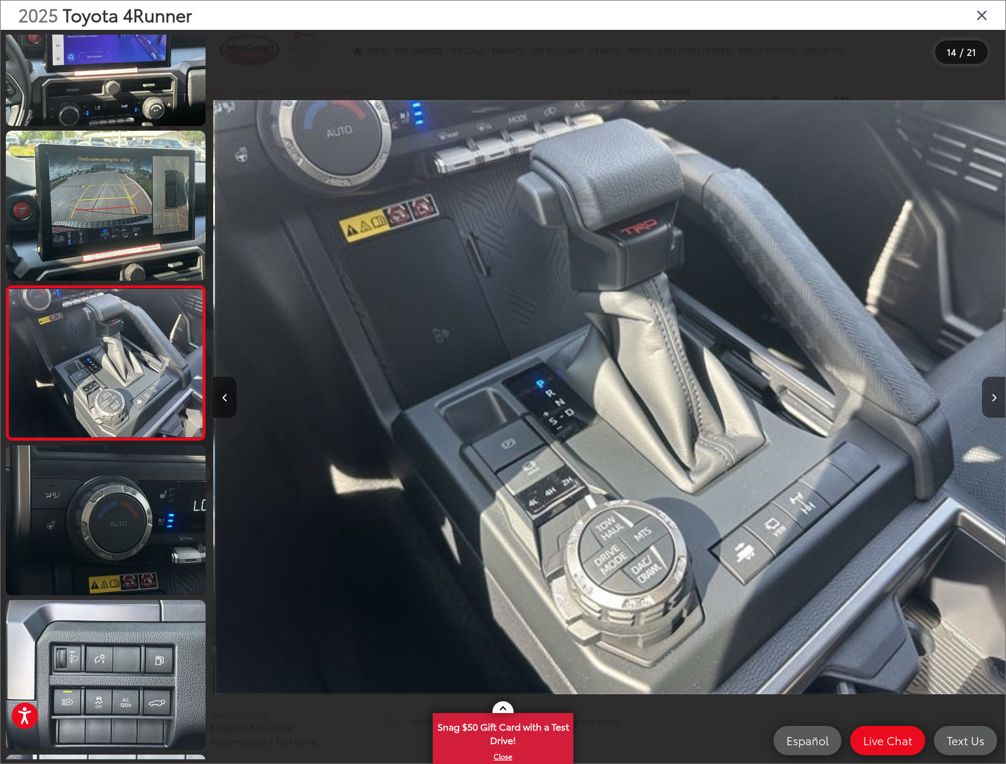
click at [997, 392] on button "Next image" at bounding box center [993, 397] width 23 height 41
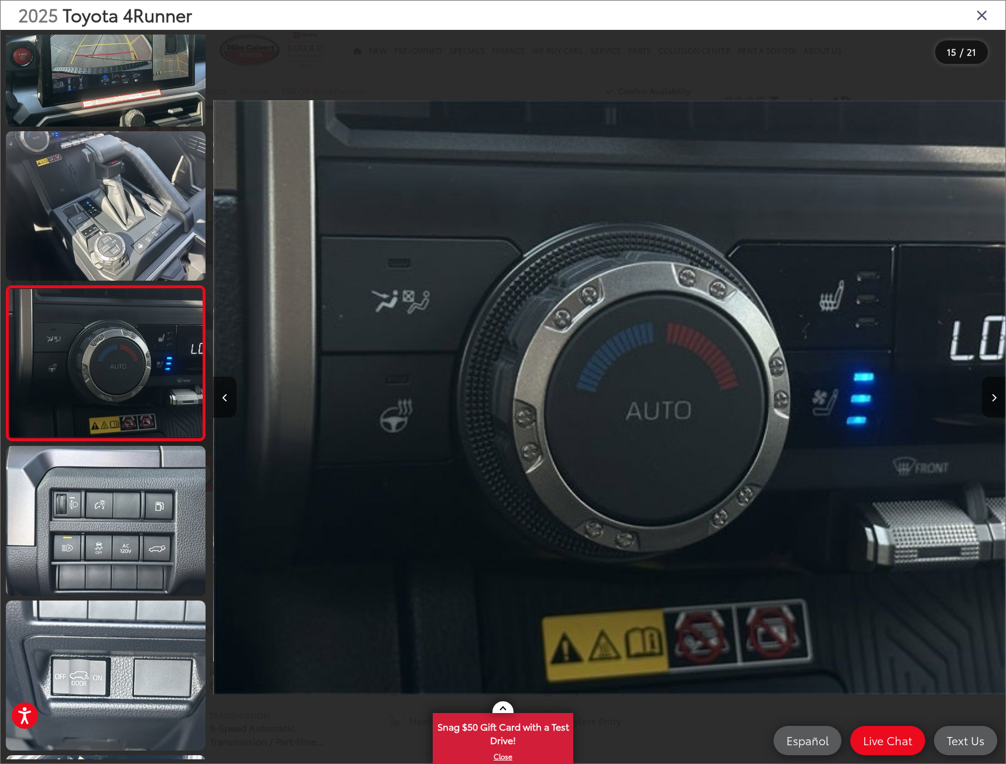
click at [997, 392] on button "Next image" at bounding box center [993, 397] width 23 height 41
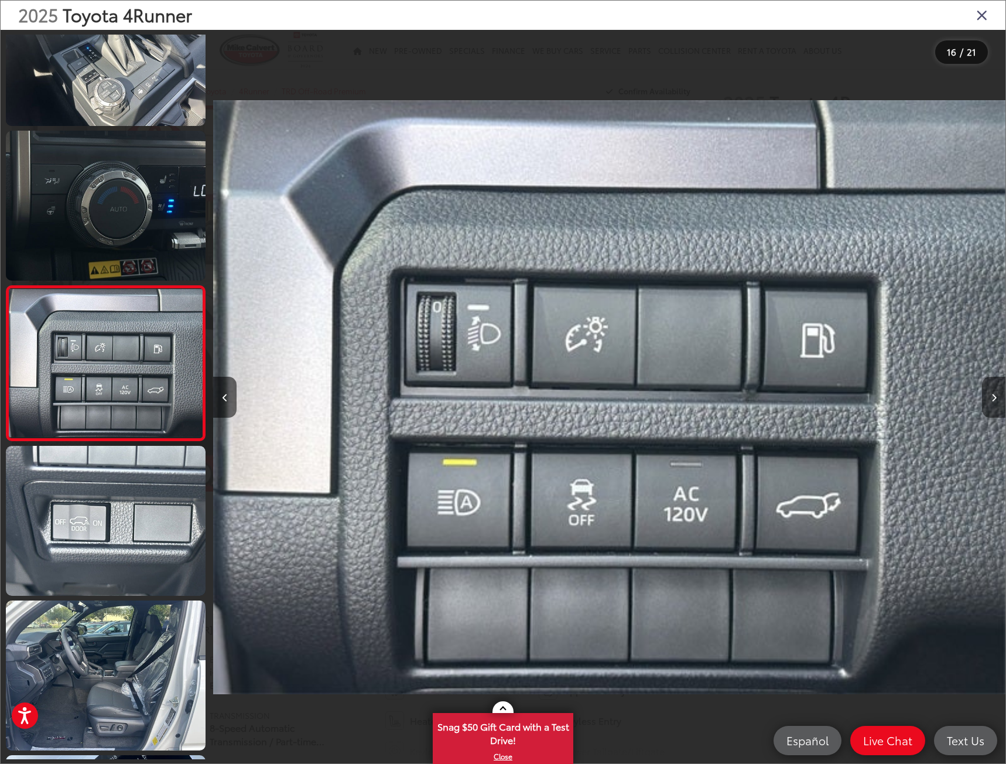
click at [997, 392] on button "Next image" at bounding box center [993, 397] width 23 height 41
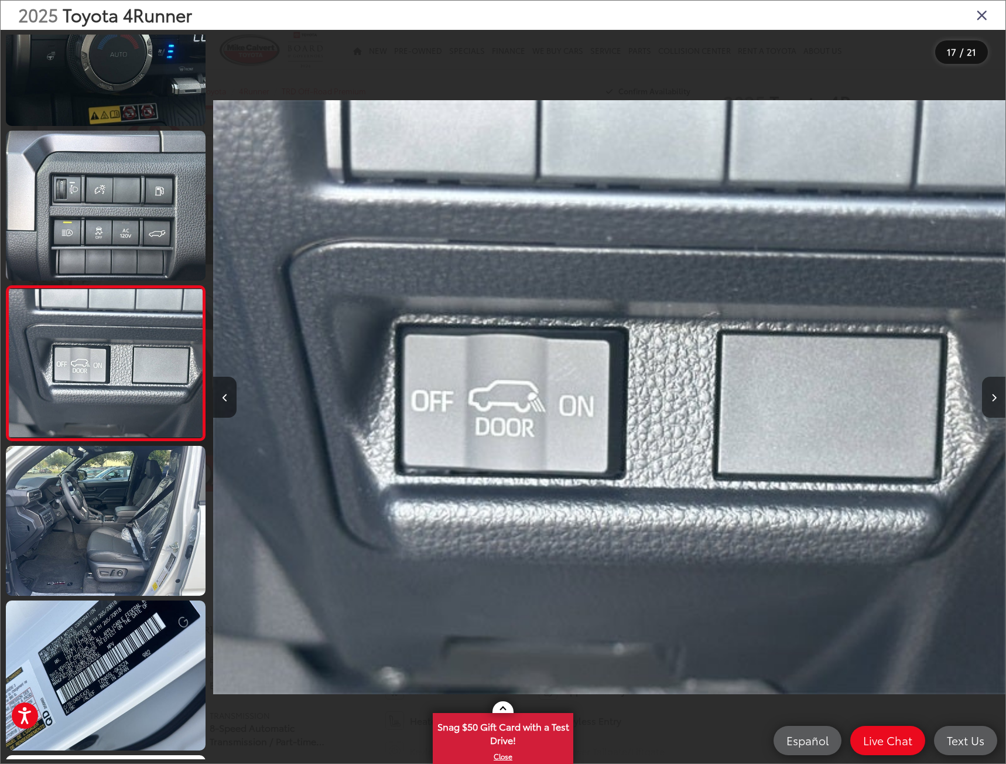
click at [997, 392] on button "Next image" at bounding box center [993, 397] width 23 height 41
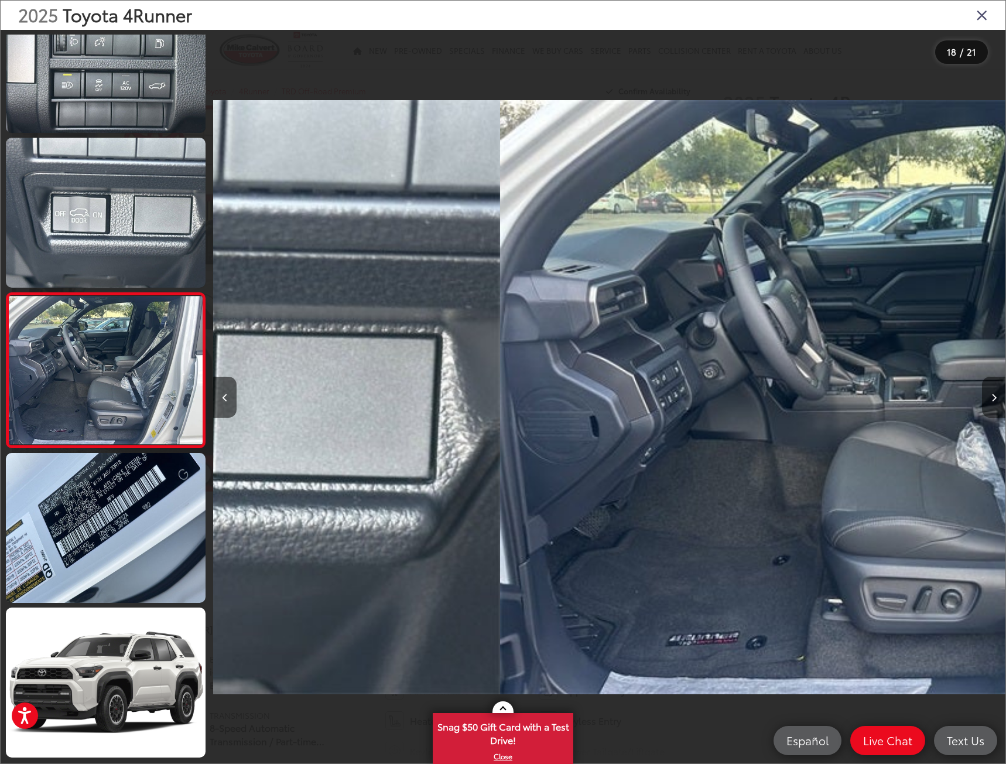
click at [997, 392] on button "Next image" at bounding box center [993, 397] width 23 height 41
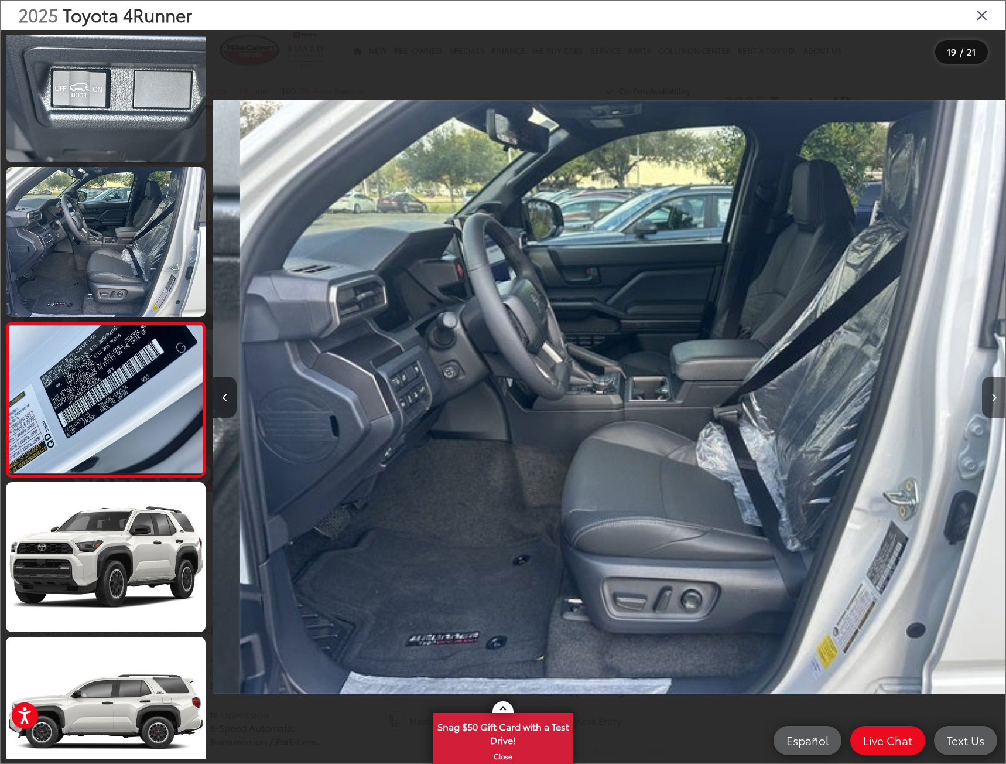
click at [997, 392] on button "Next image" at bounding box center [993, 397] width 23 height 41
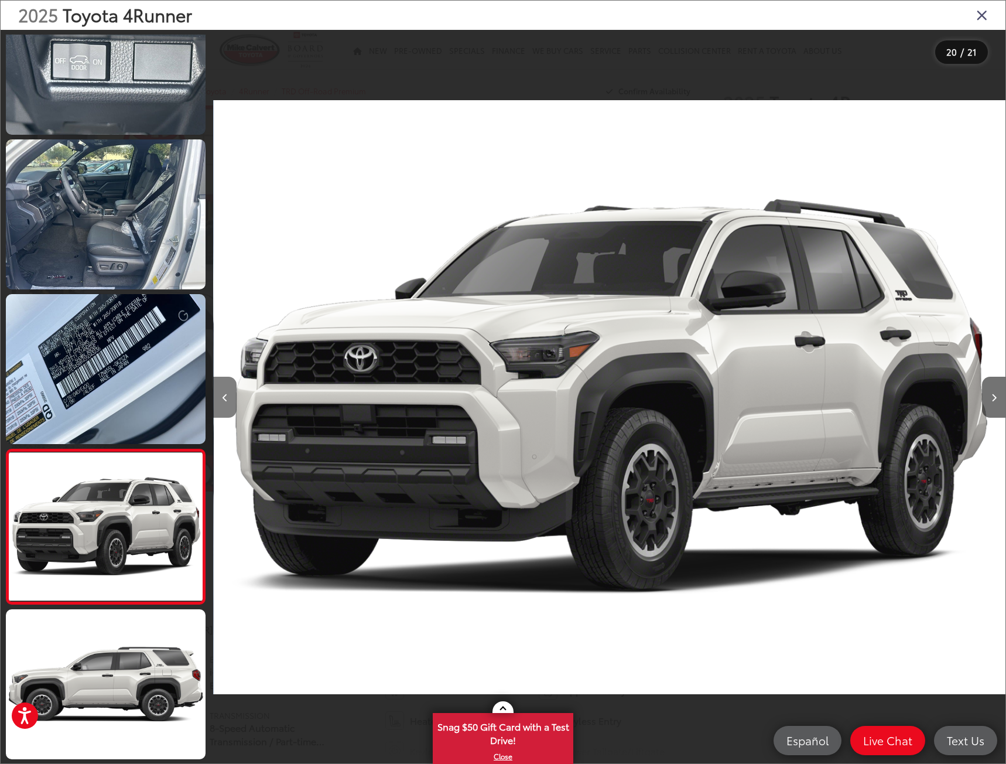
click at [214, 386] on button "Previous image" at bounding box center [224, 397] width 23 height 41
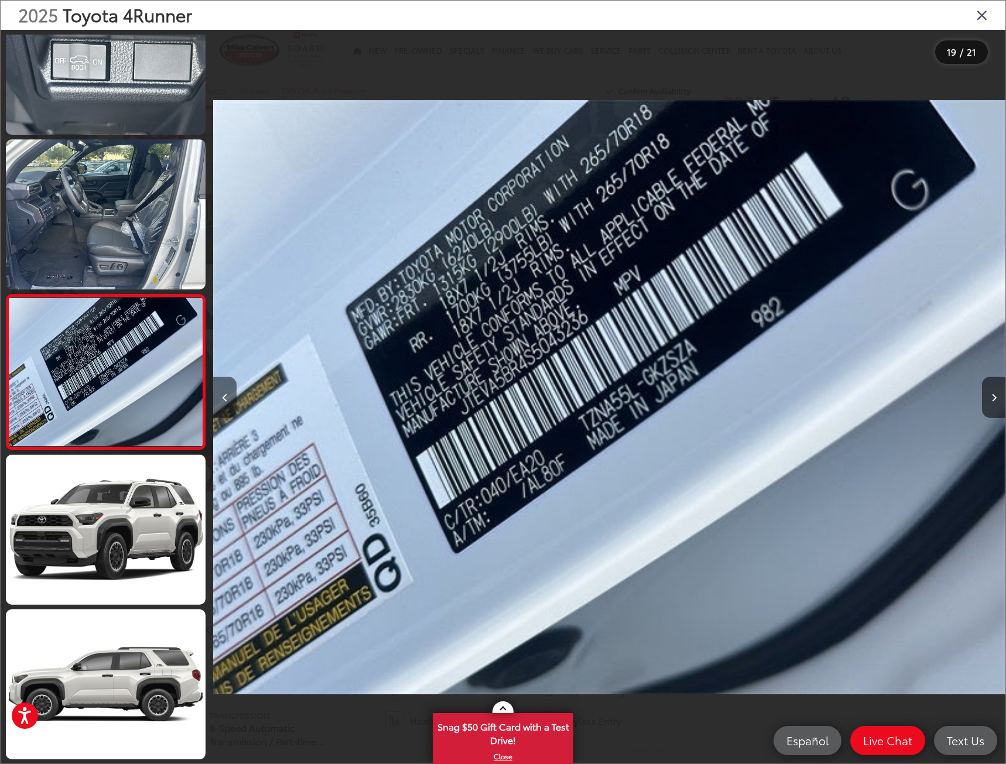
click at [223, 388] on button "Previous image" at bounding box center [224, 397] width 23 height 41
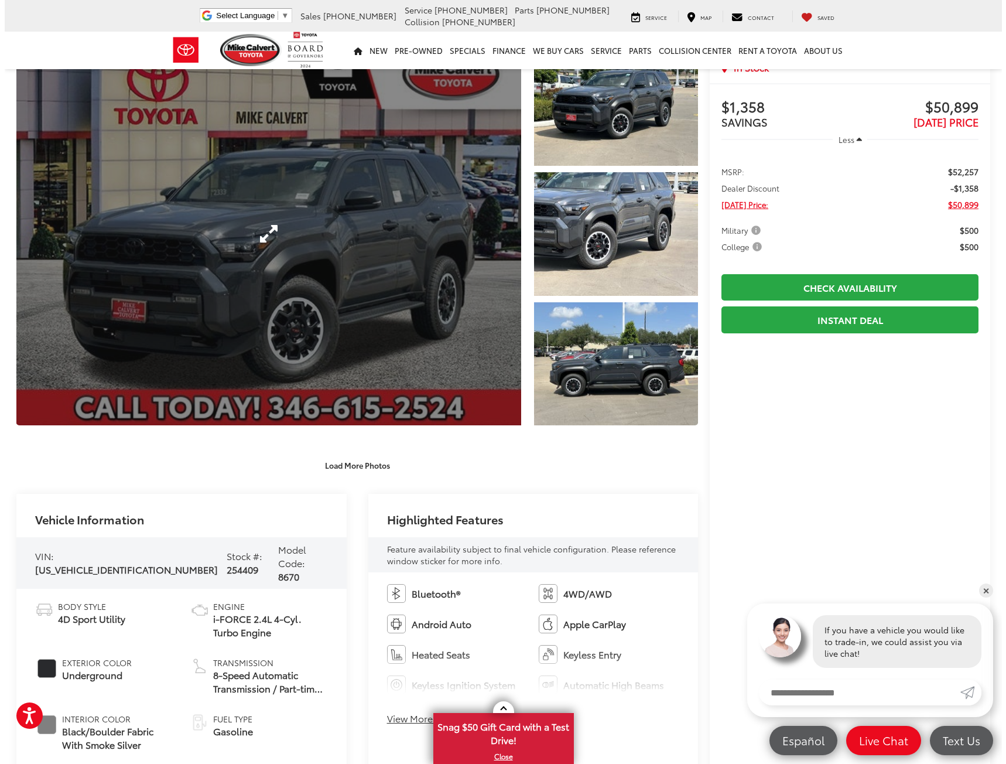
scroll to position [59, 0]
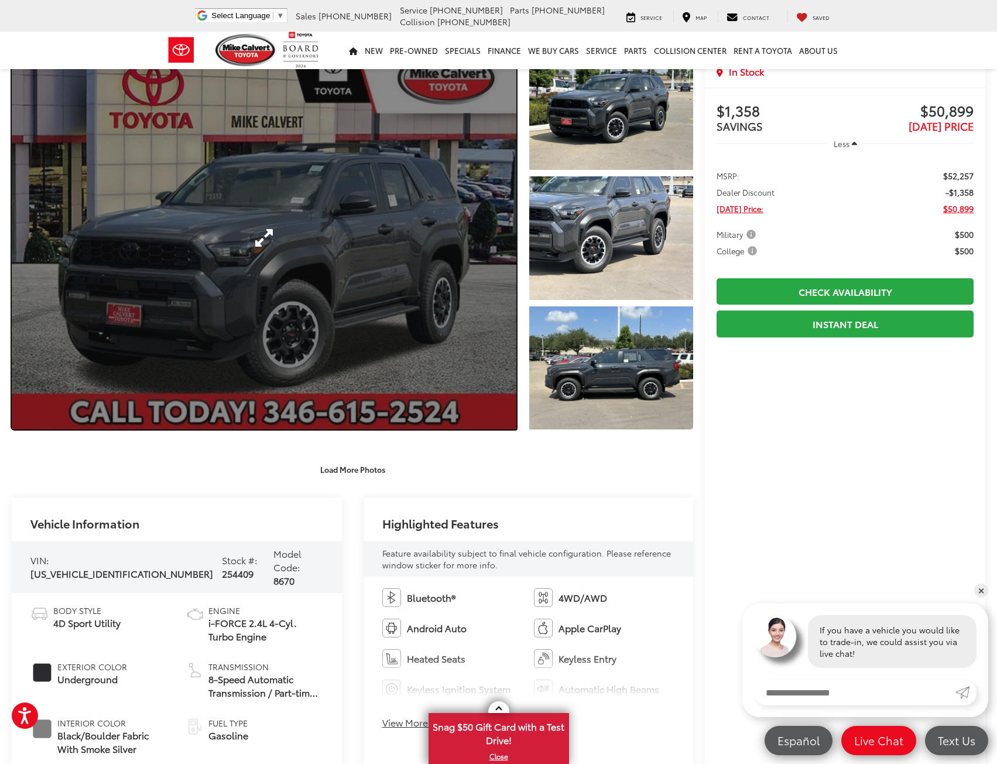
click at [467, 218] on link "Expand Photo 0" at bounding box center [264, 238] width 505 height 382
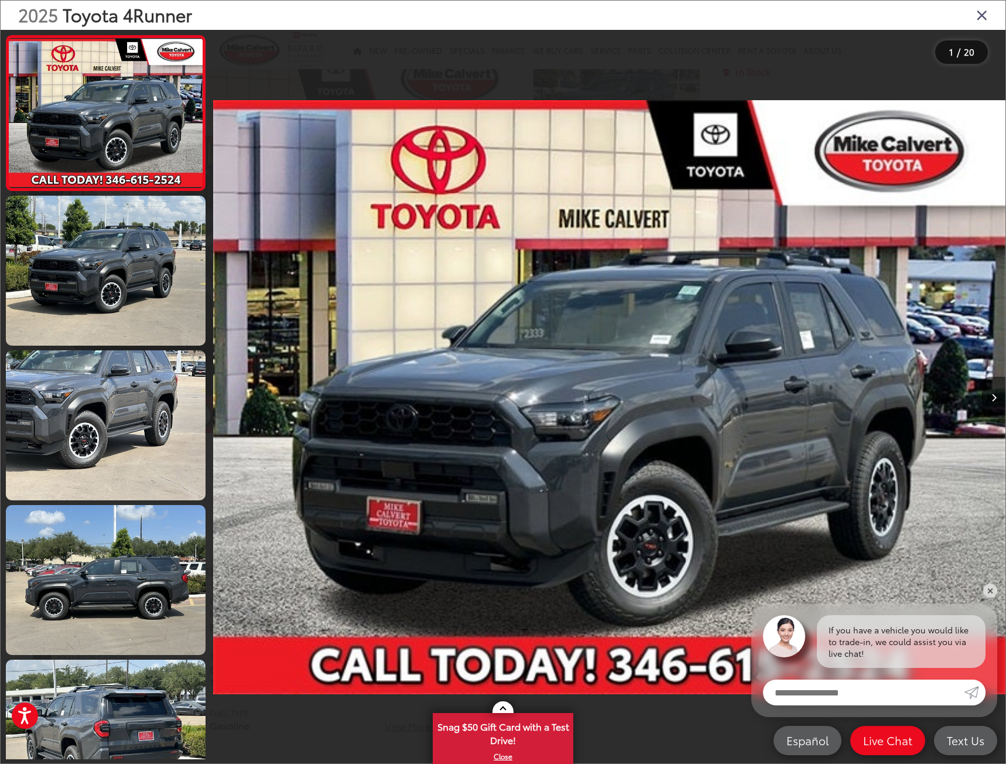
click at [992, 397] on icon "Next image" at bounding box center [993, 397] width 5 height 8
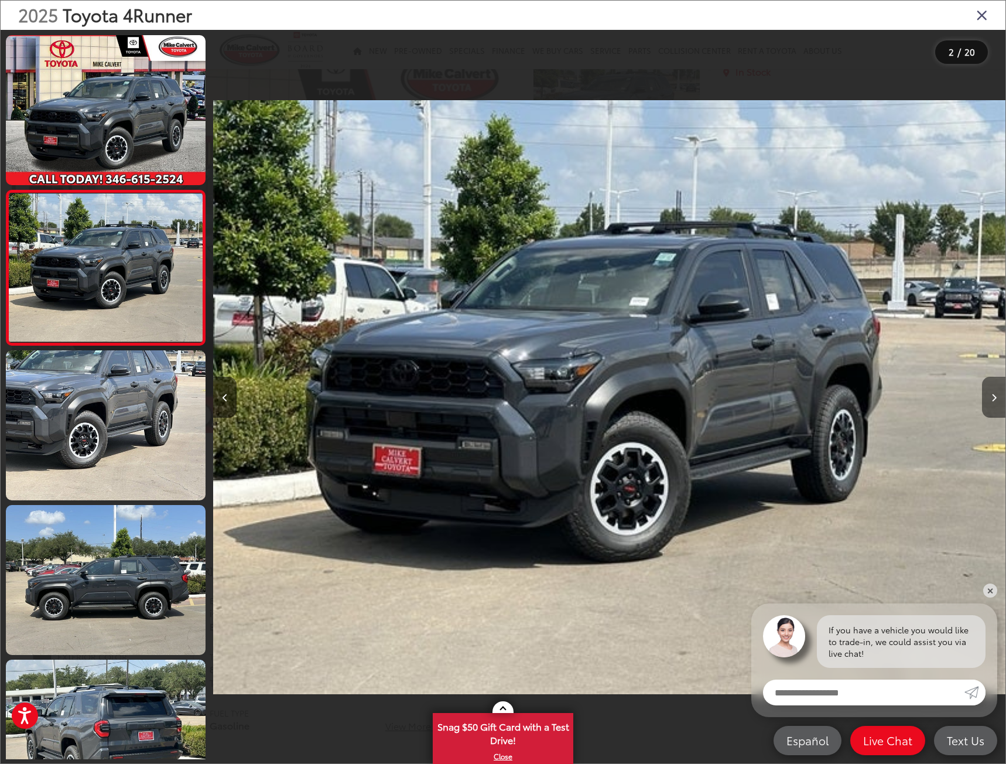
click at [992, 397] on icon "Next image" at bounding box center [993, 397] width 5 height 8
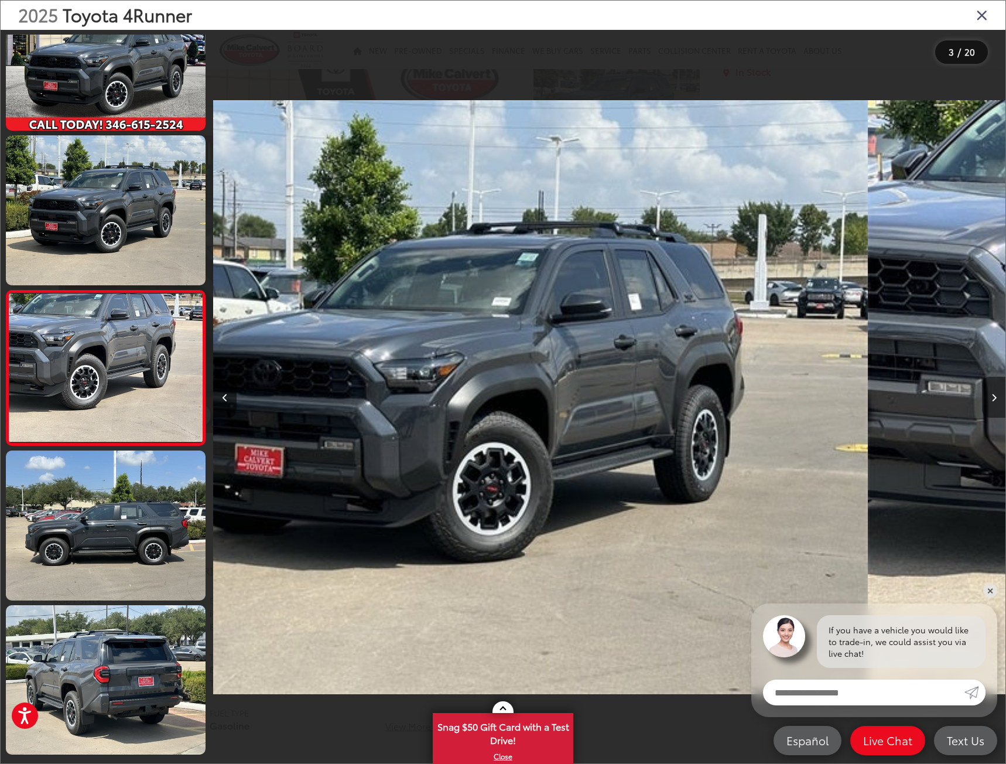
scroll to position [59, 0]
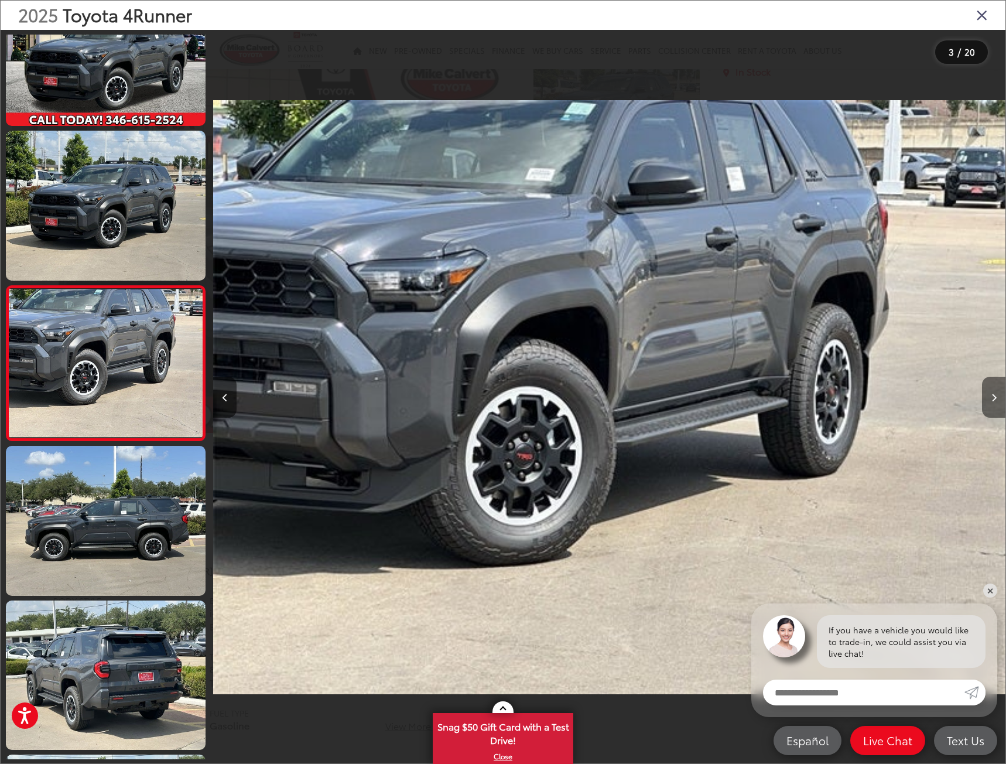
click at [992, 397] on icon "Next image" at bounding box center [993, 397] width 5 height 8
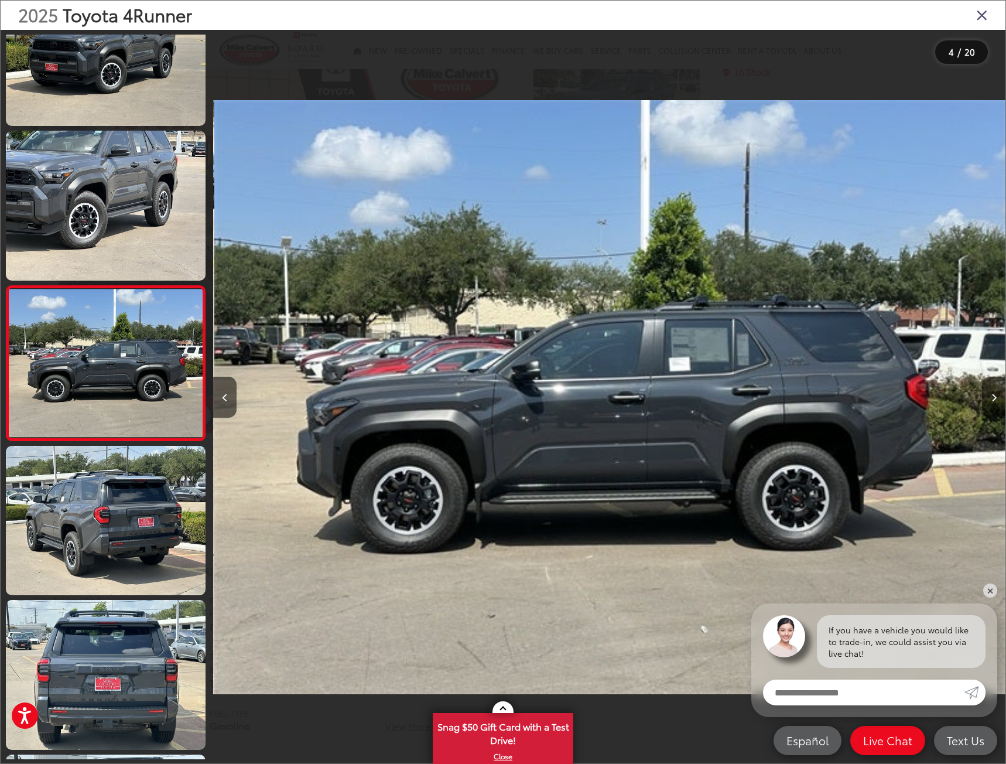
scroll to position [0, 2376]
click at [992, 397] on icon "Next image" at bounding box center [993, 397] width 5 height 8
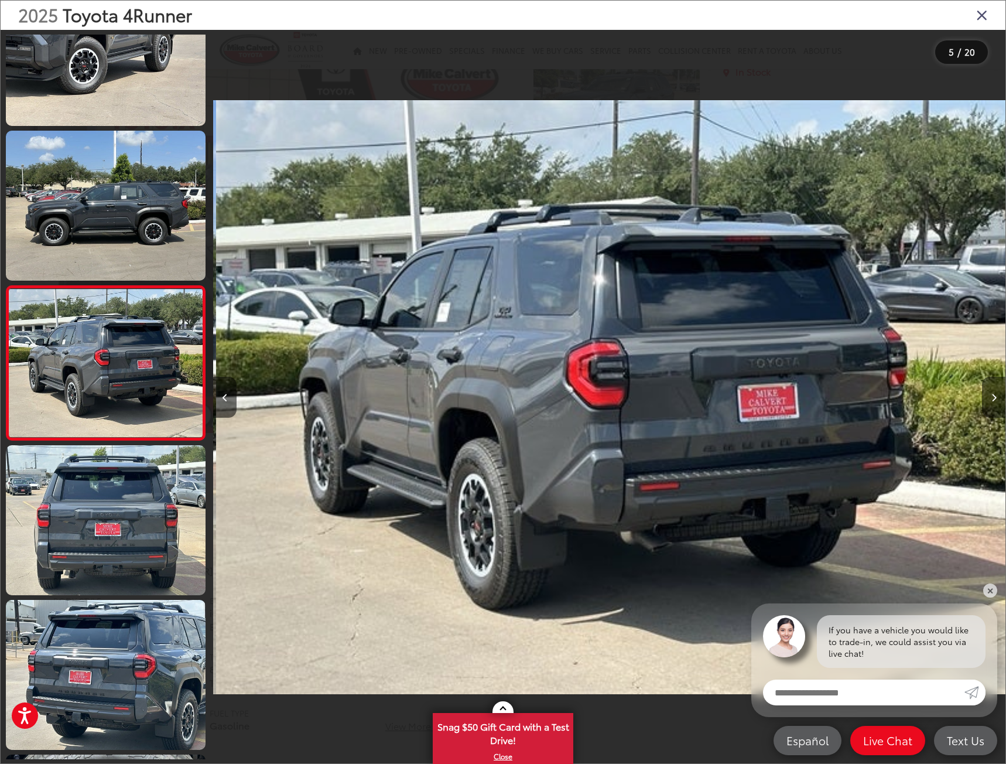
scroll to position [0, 3168]
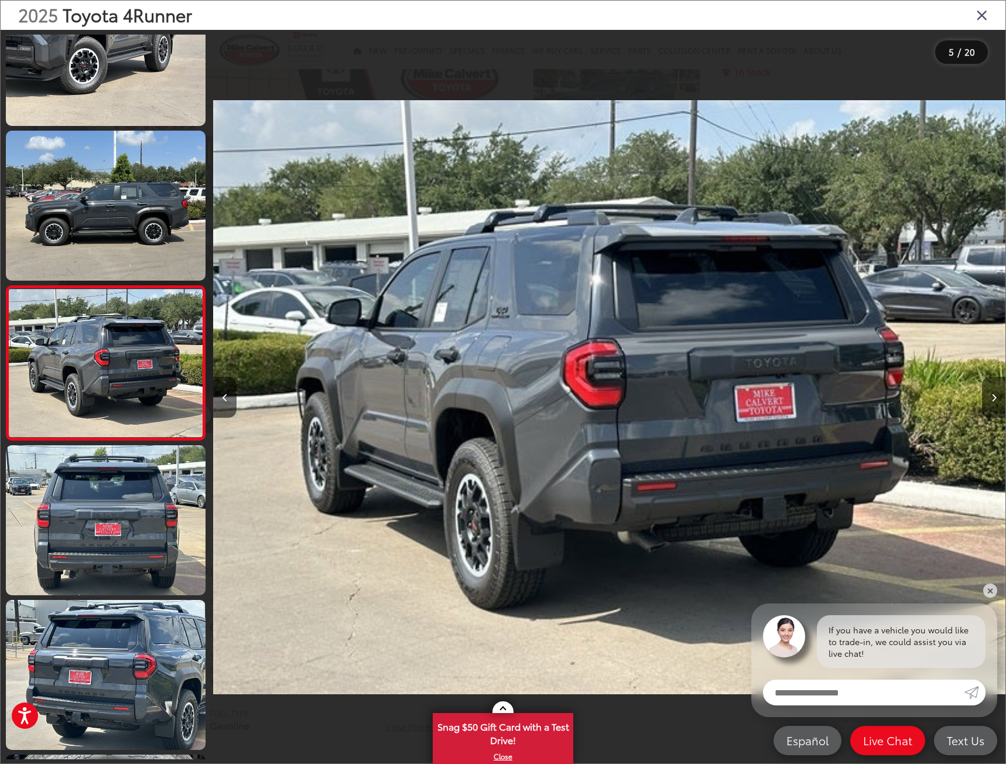
click at [992, 397] on icon "Next image" at bounding box center [993, 397] width 5 height 8
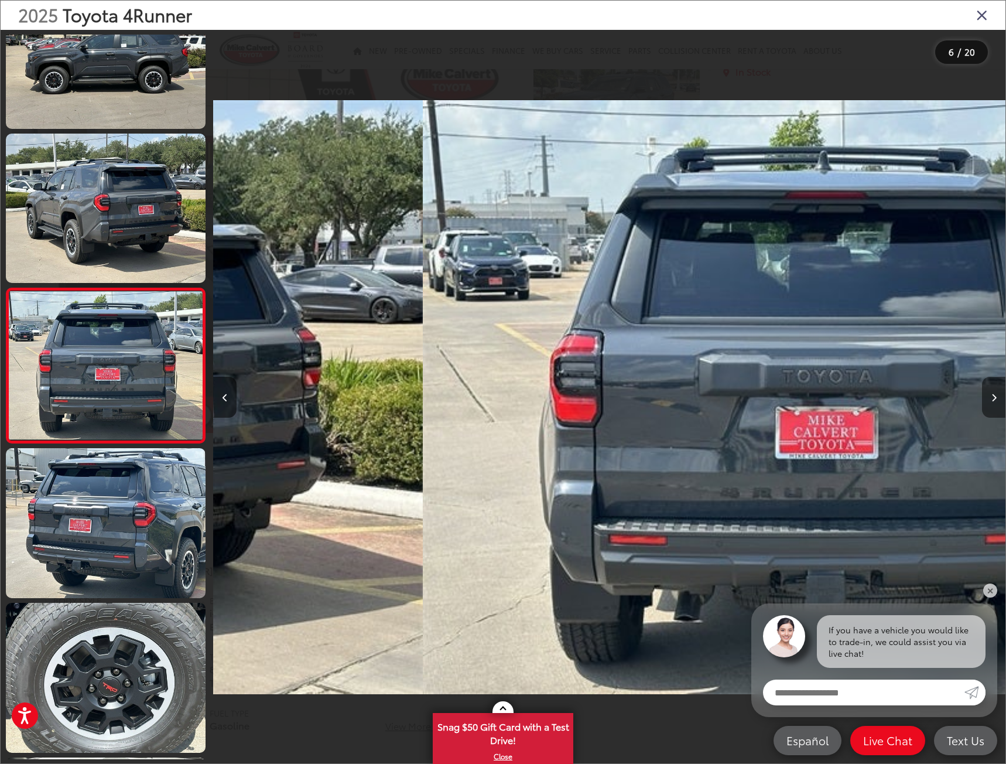
scroll to position [522, 0]
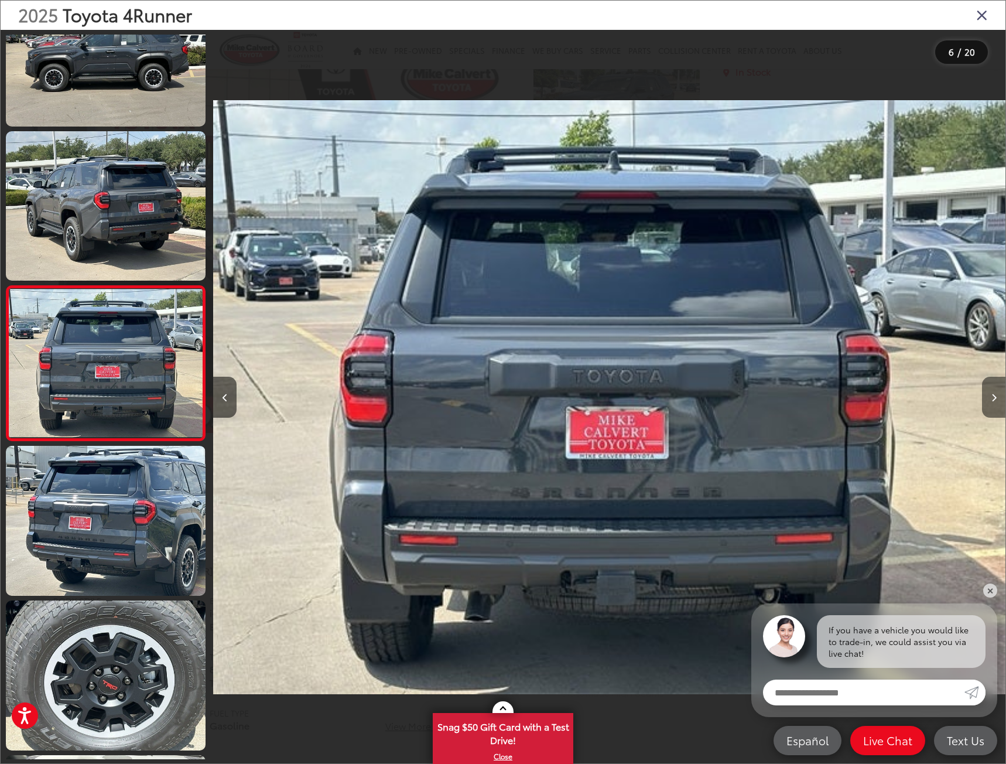
click at [992, 397] on icon "Next image" at bounding box center [993, 397] width 5 height 8
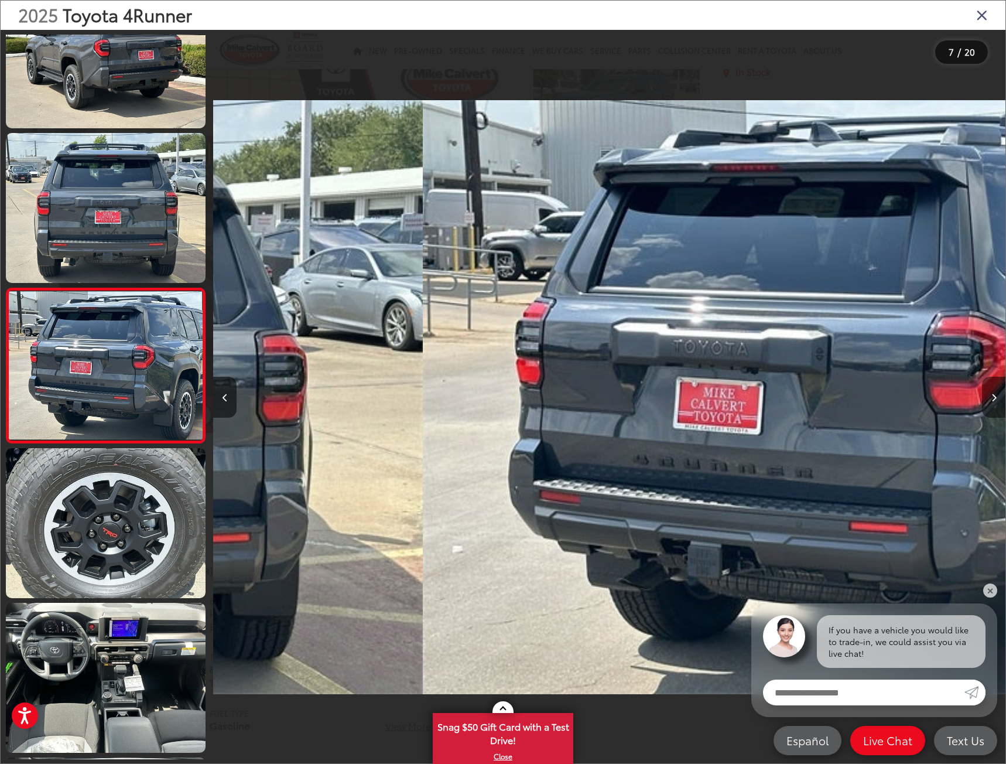
scroll to position [677, 0]
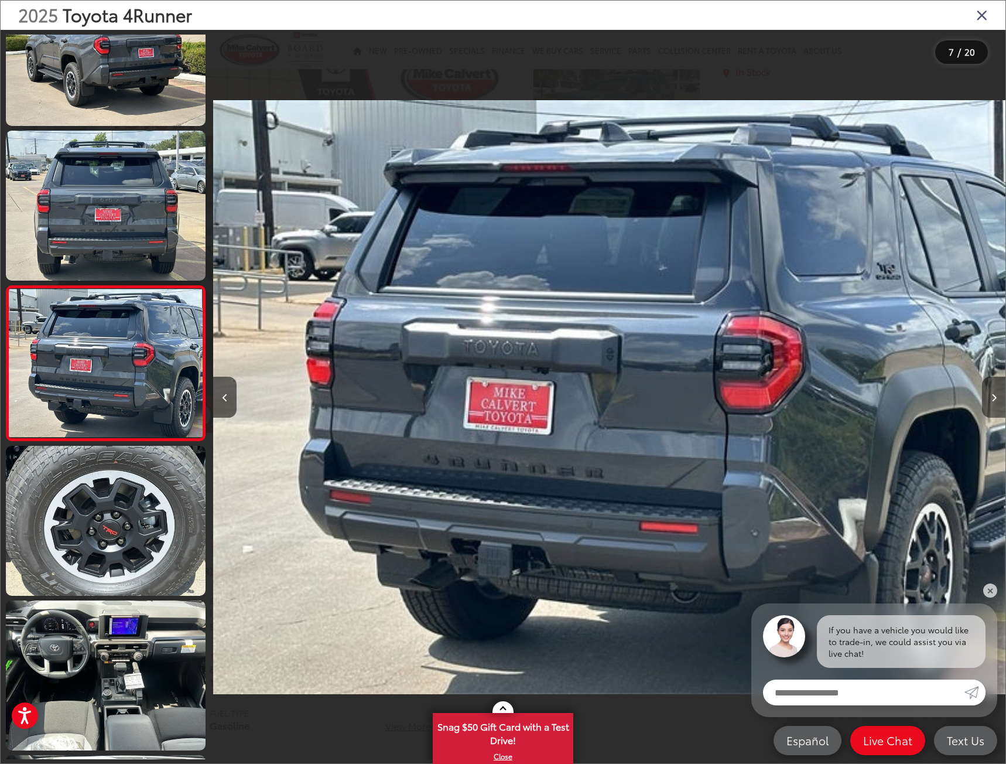
click at [992, 397] on icon "Next image" at bounding box center [993, 397] width 5 height 8
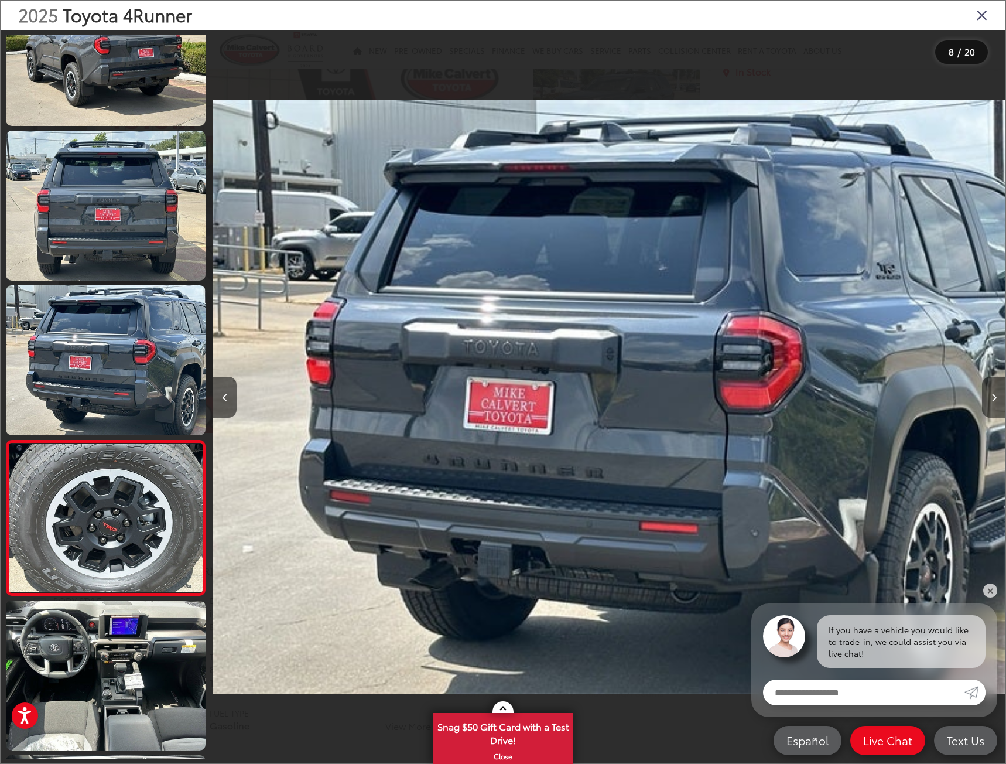
scroll to position [0, 5364]
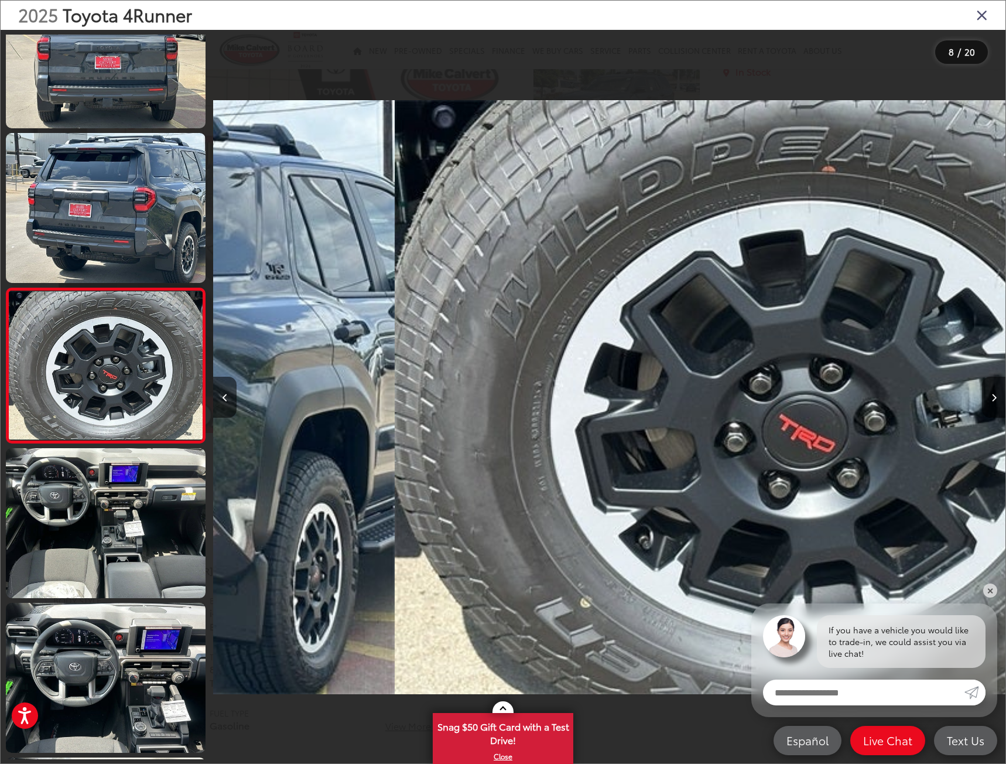
click at [992, 397] on icon "Next image" at bounding box center [993, 397] width 5 height 8
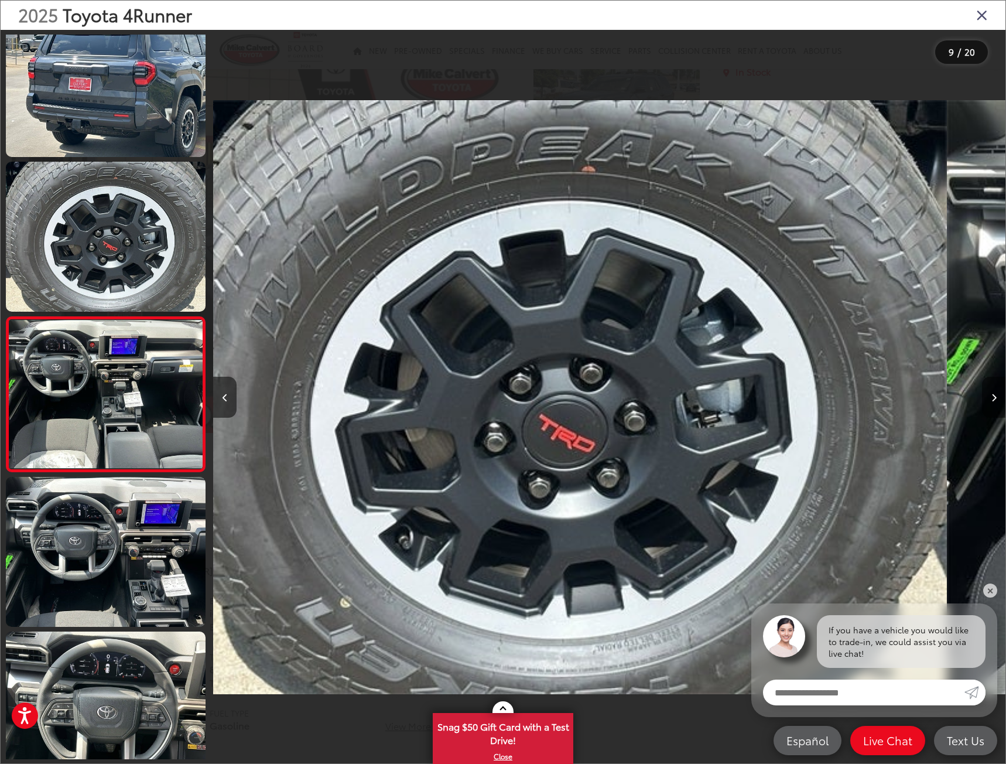
click at [992, 397] on icon "Next image" at bounding box center [993, 397] width 5 height 8
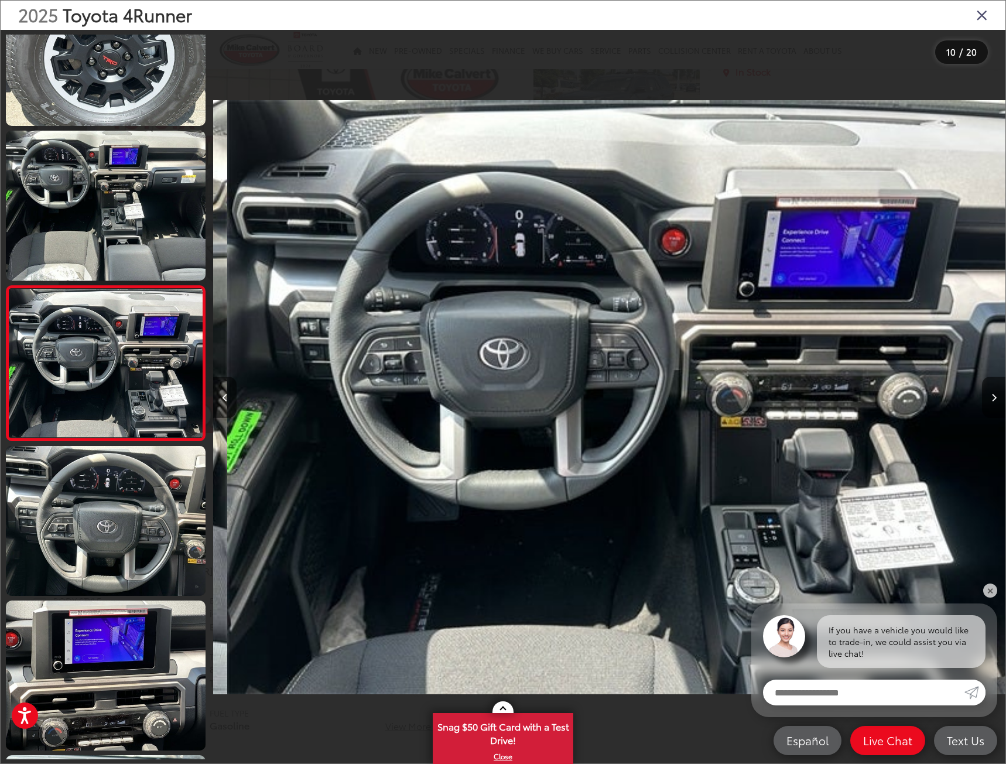
scroll to position [0, 7129]
